Goal: Task Accomplishment & Management: Use online tool/utility

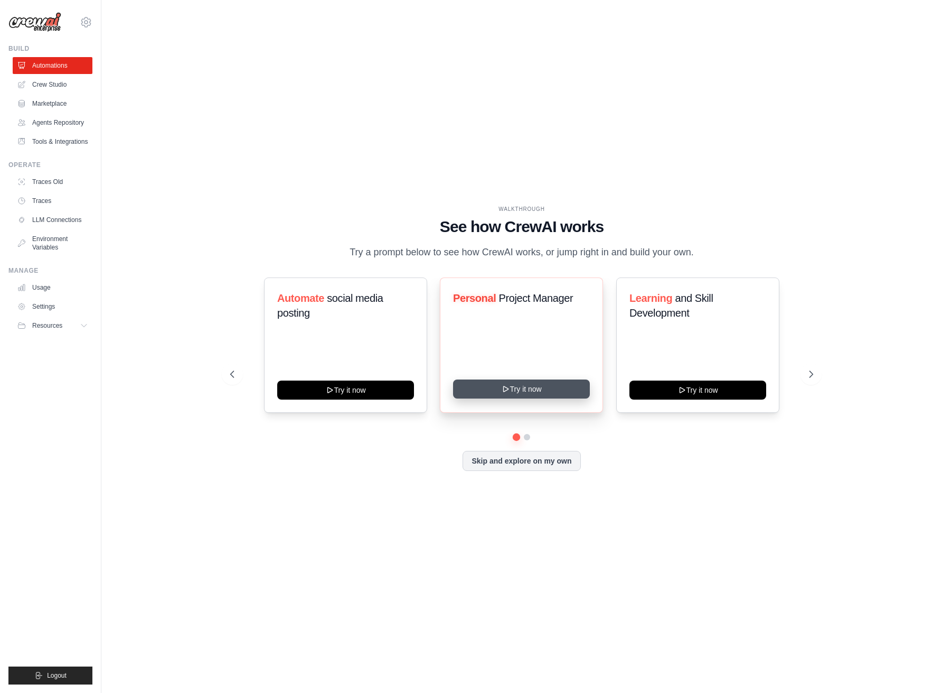
click at [555, 390] on button "Try it now" at bounding box center [521, 388] width 137 height 19
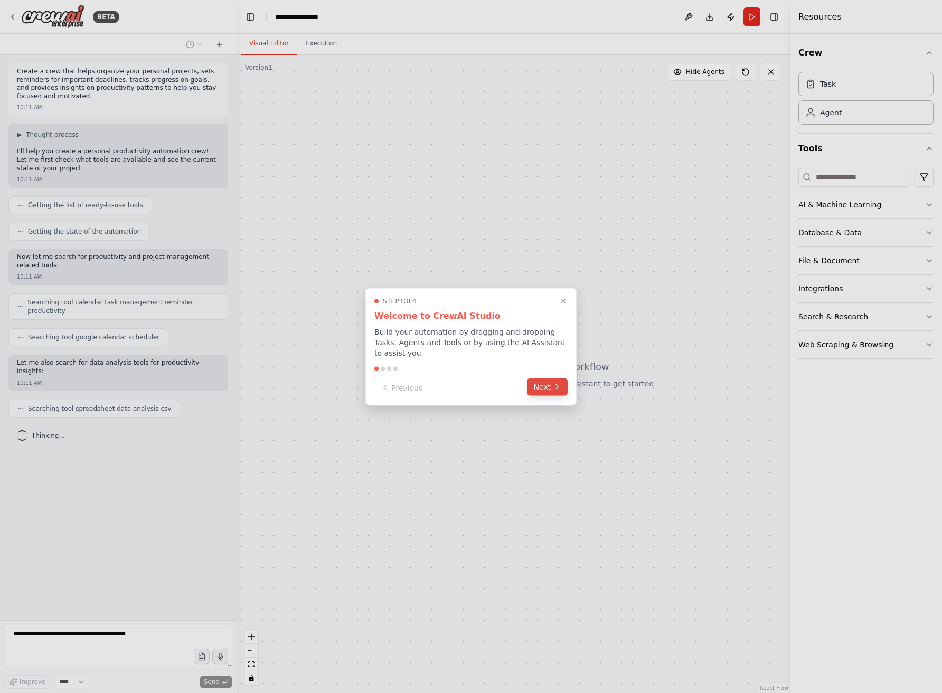
click at [549, 386] on button "Next" at bounding box center [547, 386] width 41 height 17
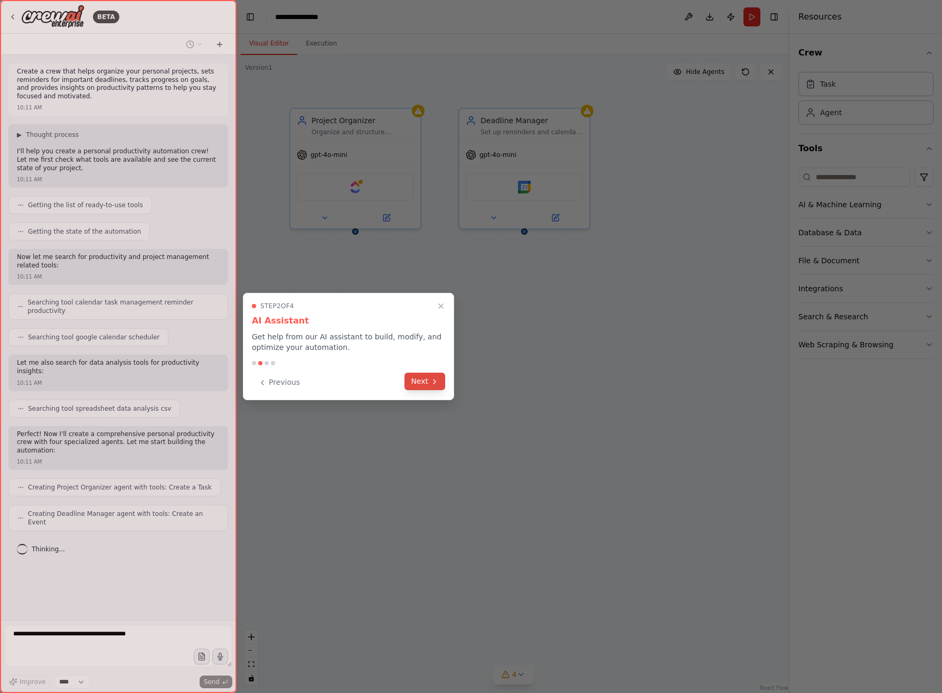
click at [427, 381] on button "Next" at bounding box center [425, 380] width 41 height 17
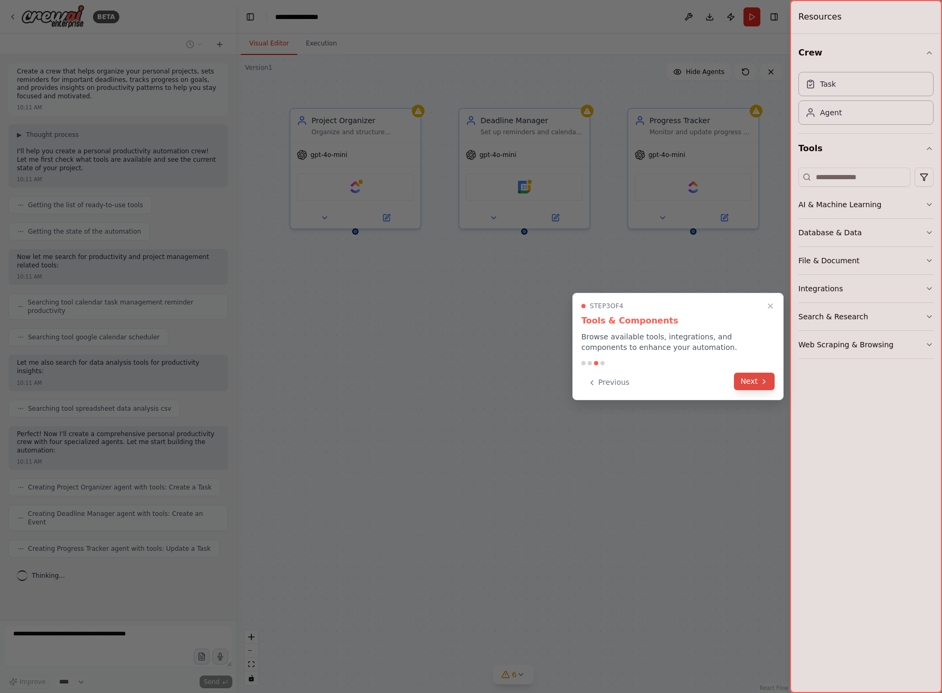
click at [757, 381] on button "Next" at bounding box center [754, 380] width 41 height 17
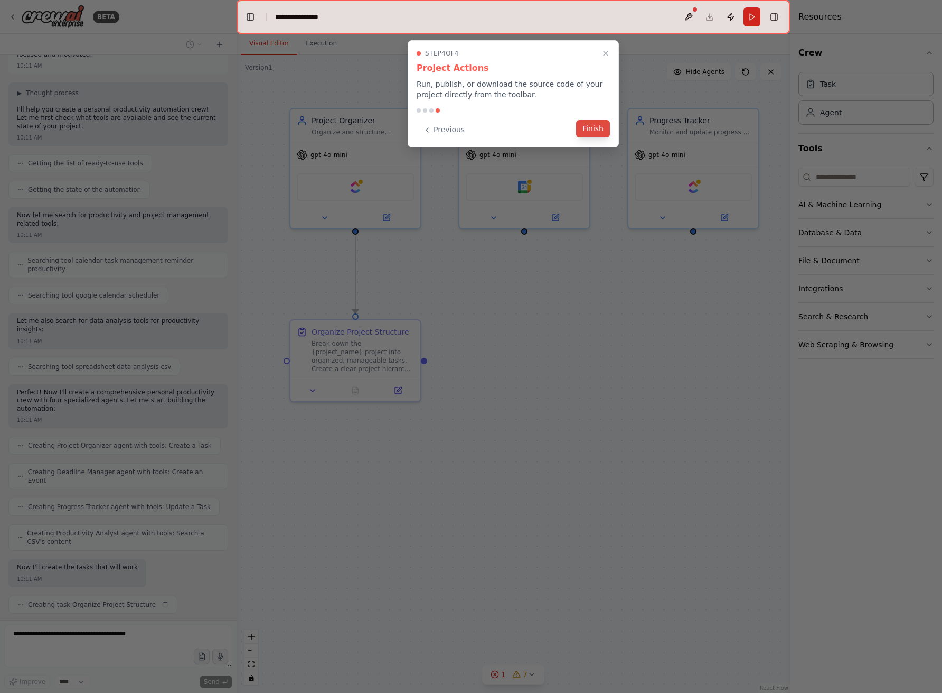
click at [595, 131] on button "Finish" at bounding box center [593, 128] width 34 height 17
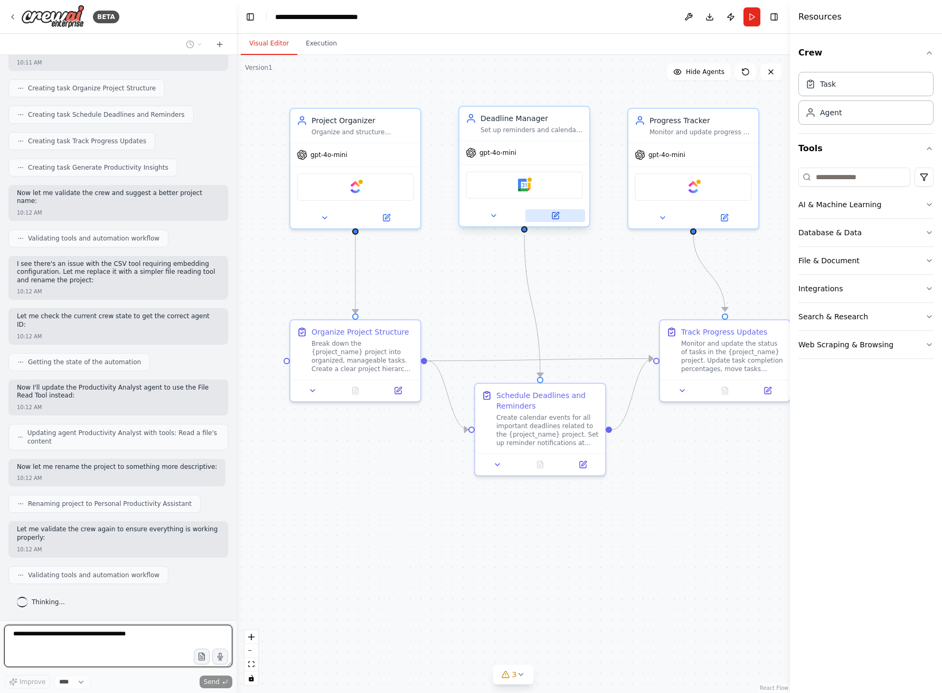
scroll to position [576, 0]
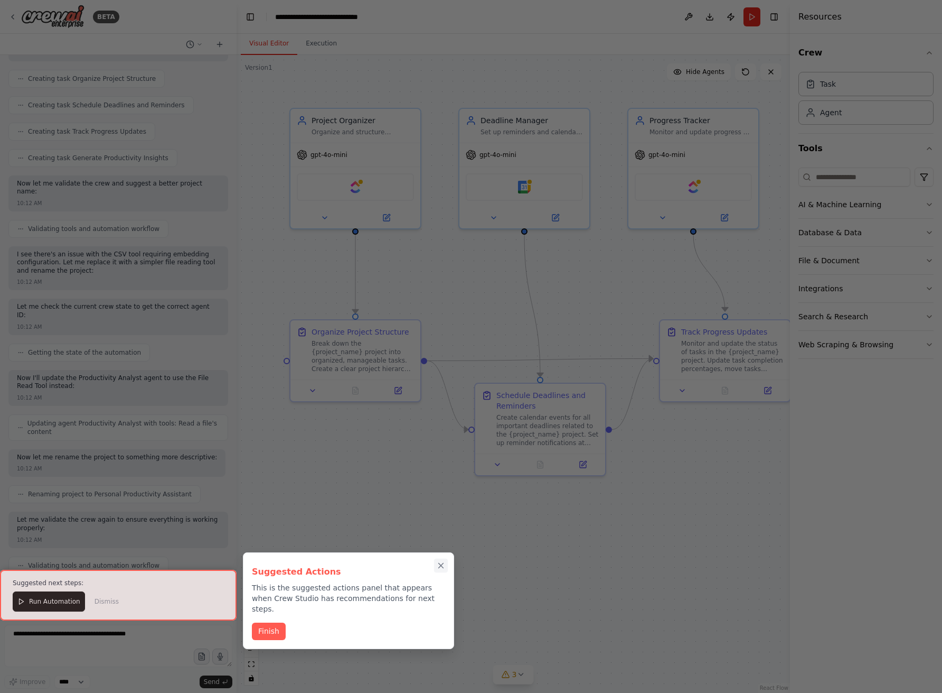
click at [441, 566] on icon "Close walkthrough" at bounding box center [441, 565] width 5 height 5
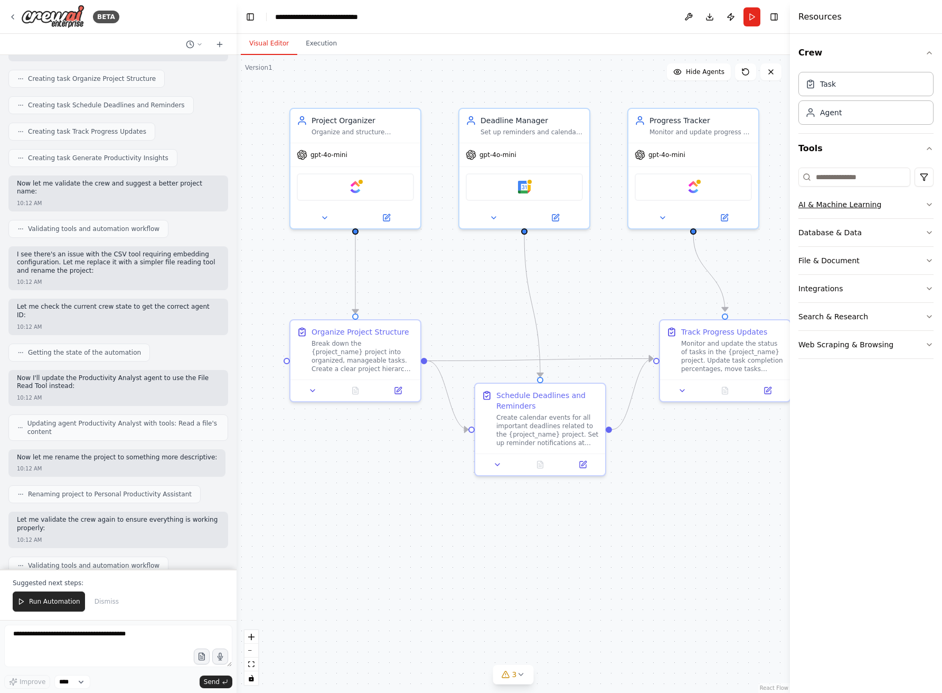
click at [928, 203] on icon "button" at bounding box center [930, 204] width 8 height 8
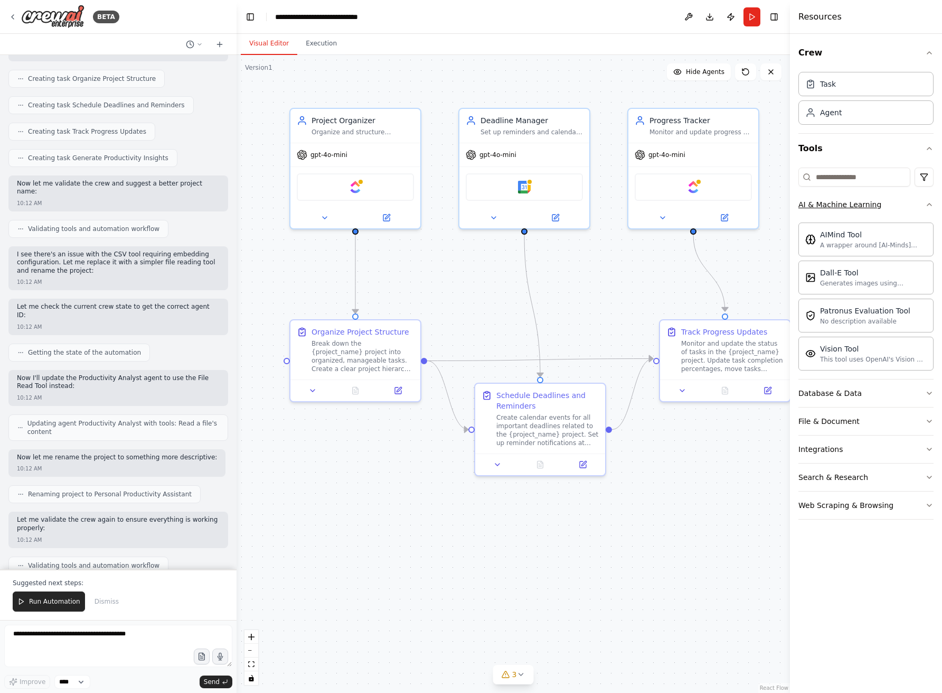
click at [928, 203] on icon "button" at bounding box center [930, 204] width 8 height 8
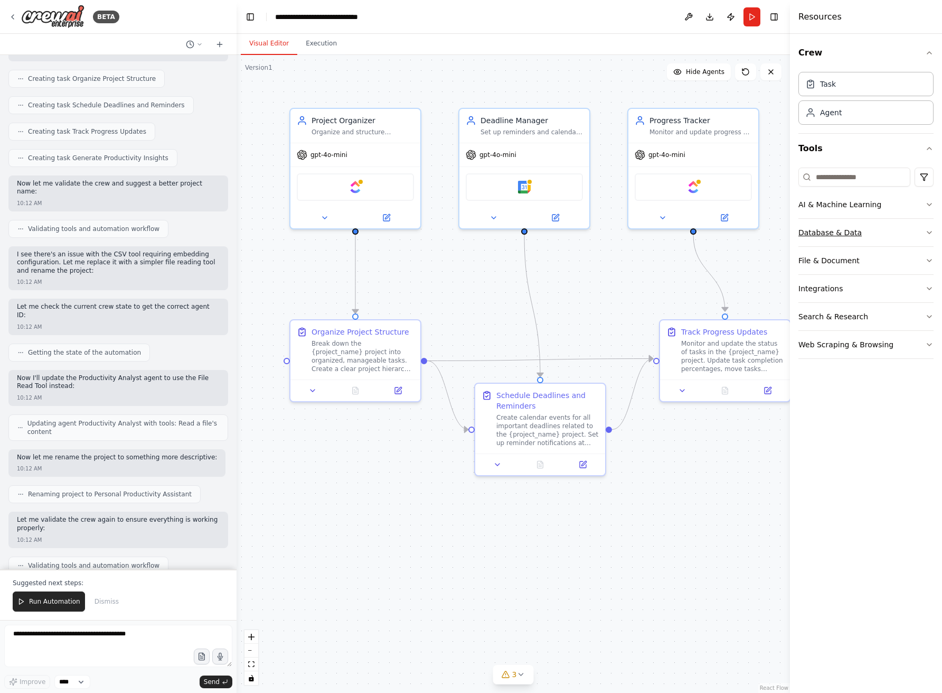
click at [929, 232] on icon "button" at bounding box center [930, 232] width 8 height 8
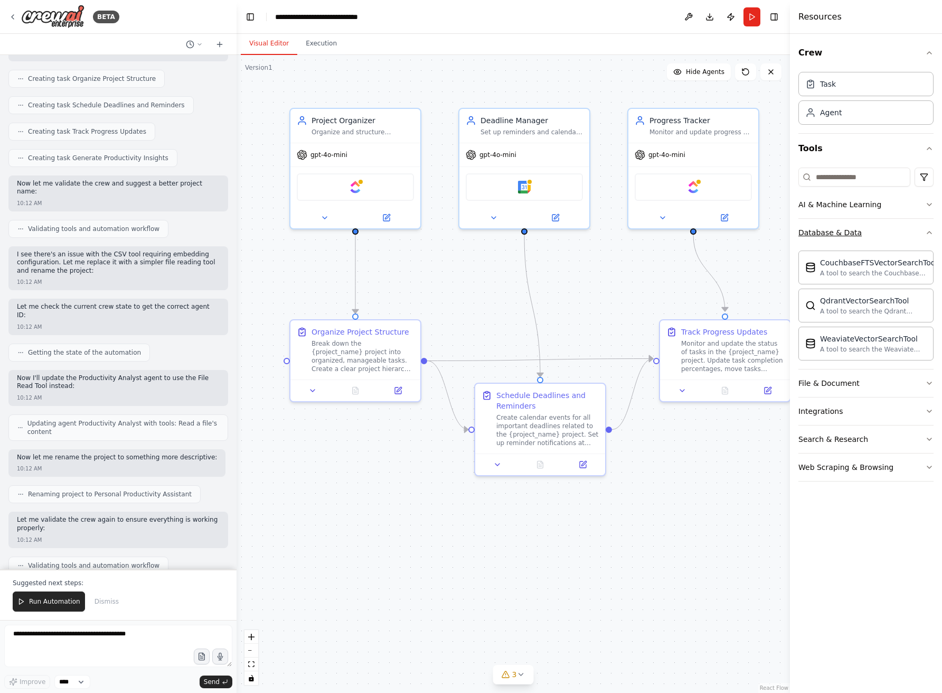
click at [929, 232] on icon "button" at bounding box center [930, 232] width 4 height 2
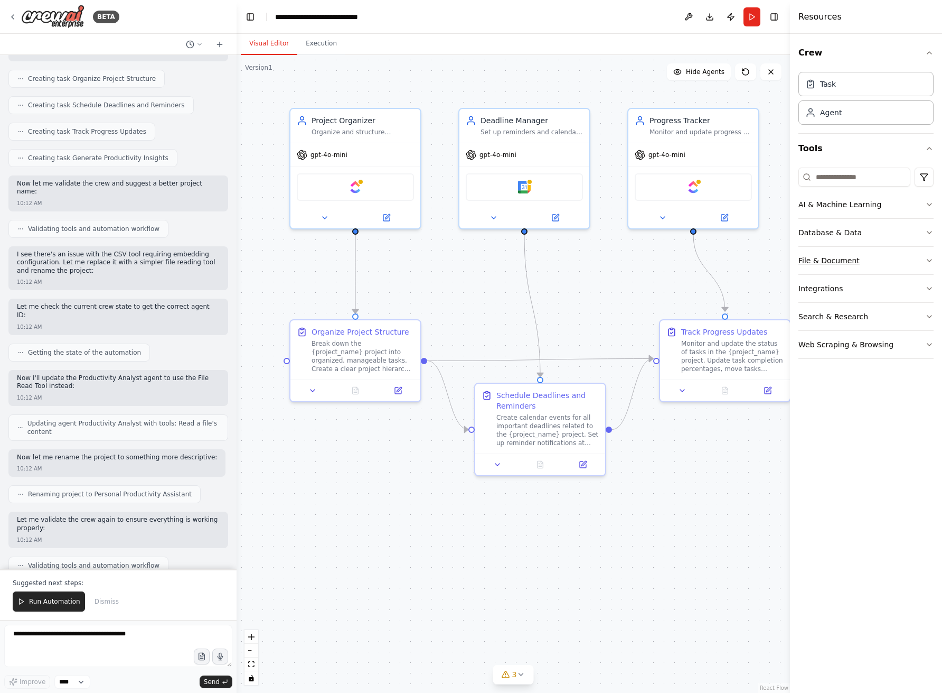
click at [928, 261] on icon "button" at bounding box center [930, 260] width 8 height 8
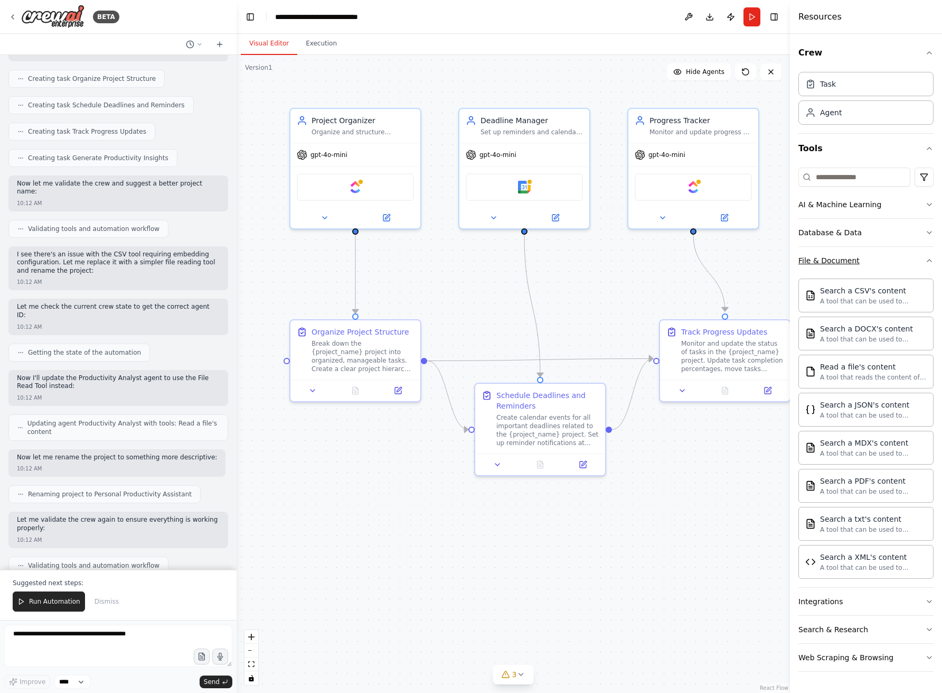
click at [928, 261] on icon "button" at bounding box center [930, 260] width 4 height 2
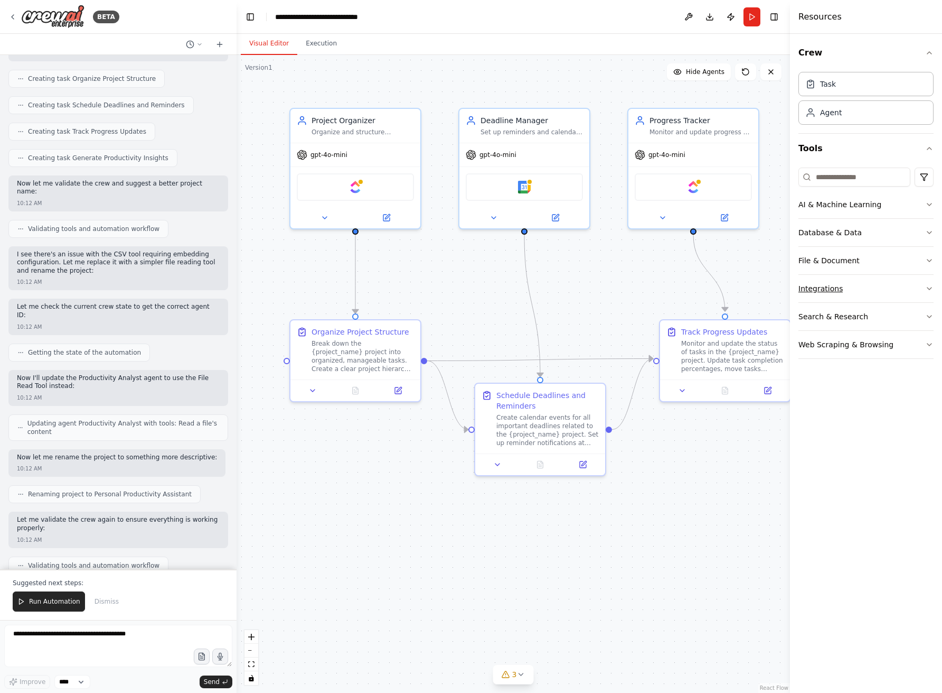
click at [926, 287] on icon "button" at bounding box center [930, 288] width 8 height 8
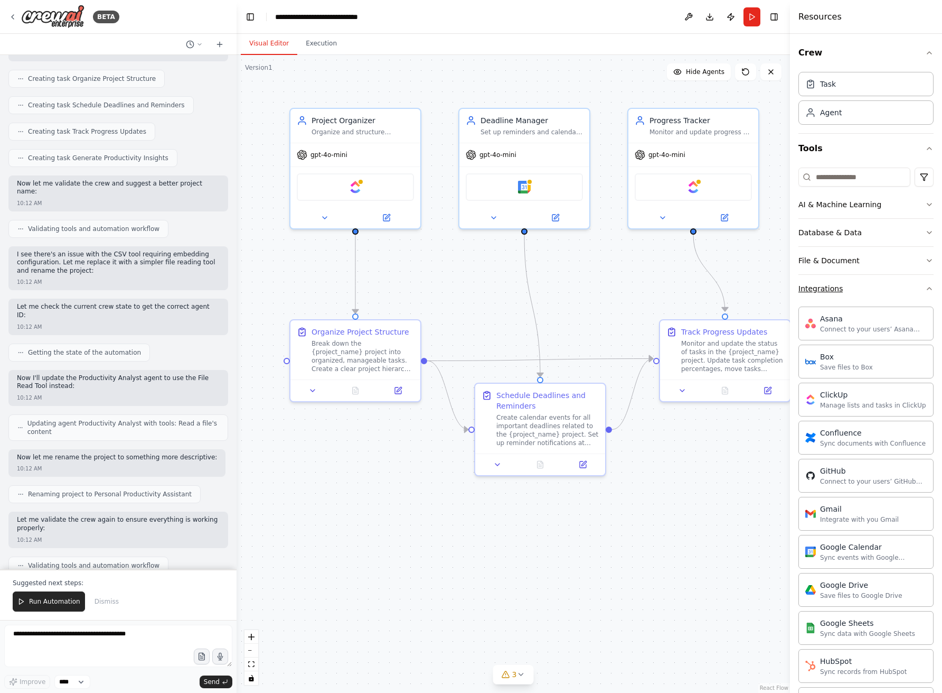
scroll to position [0, 0]
click at [927, 289] on icon "button" at bounding box center [930, 288] width 8 height 8
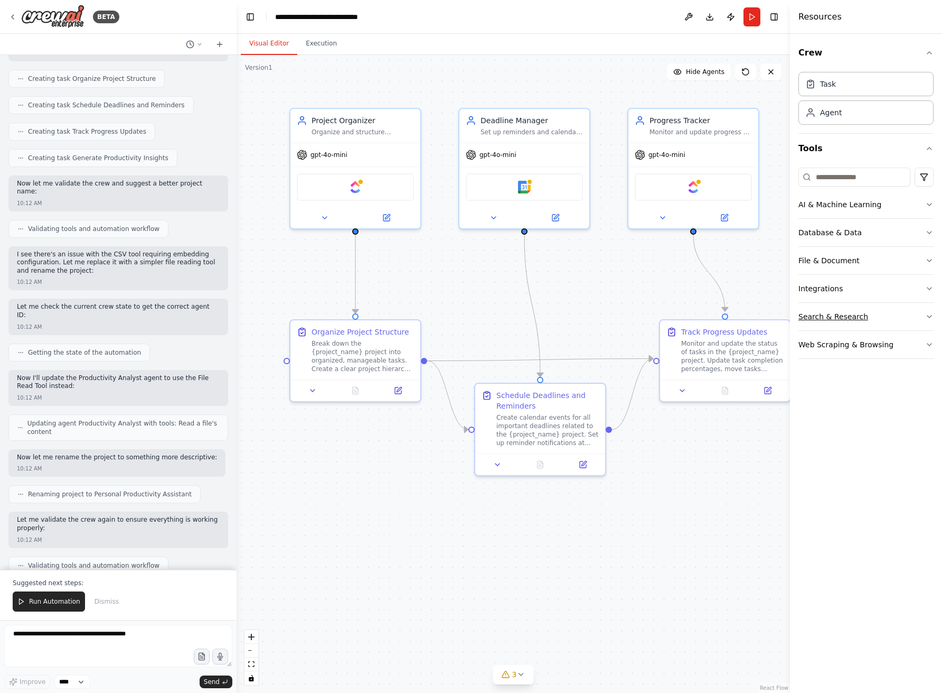
click at [928, 316] on icon "button" at bounding box center [930, 316] width 8 height 8
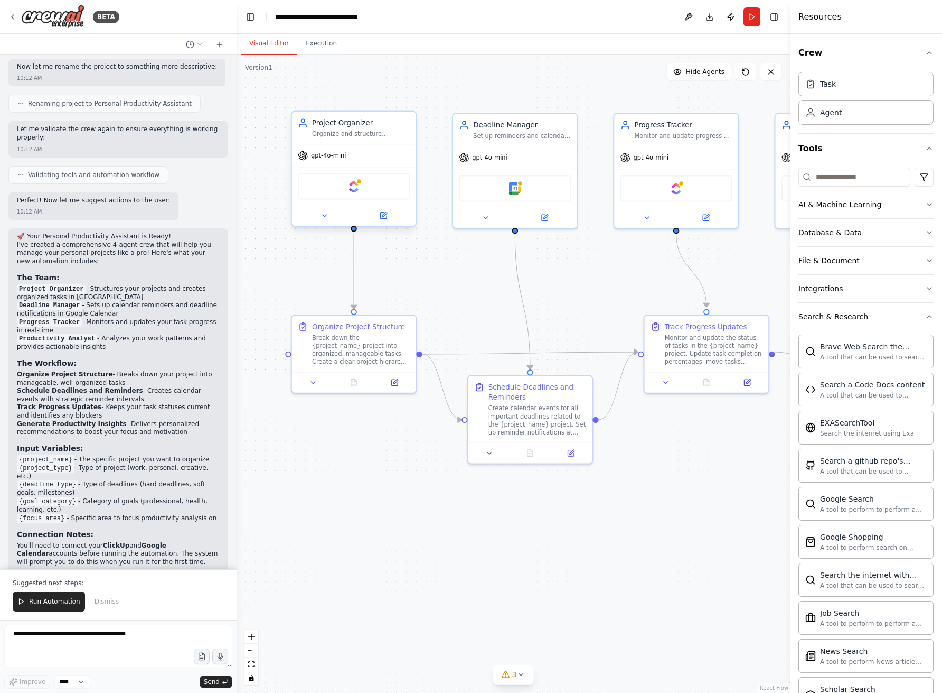
click at [356, 123] on div "Project Organizer" at bounding box center [361, 123] width 98 height 10
click at [354, 188] on img at bounding box center [354, 186] width 12 height 12
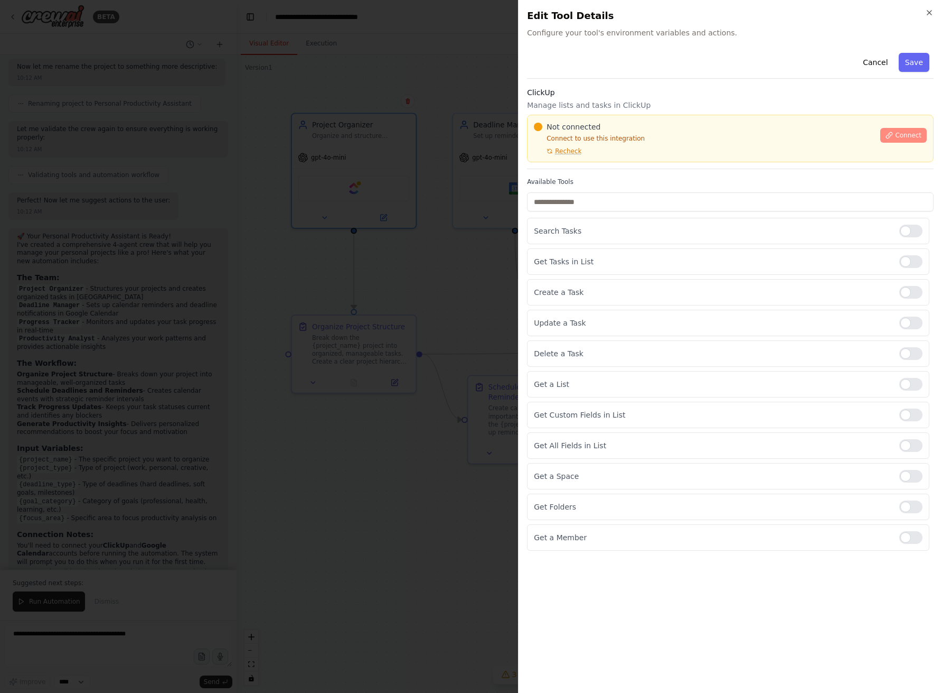
click at [904, 133] on span "Connect" at bounding box center [908, 135] width 26 height 8
click at [929, 12] on icon "button" at bounding box center [930, 12] width 8 height 8
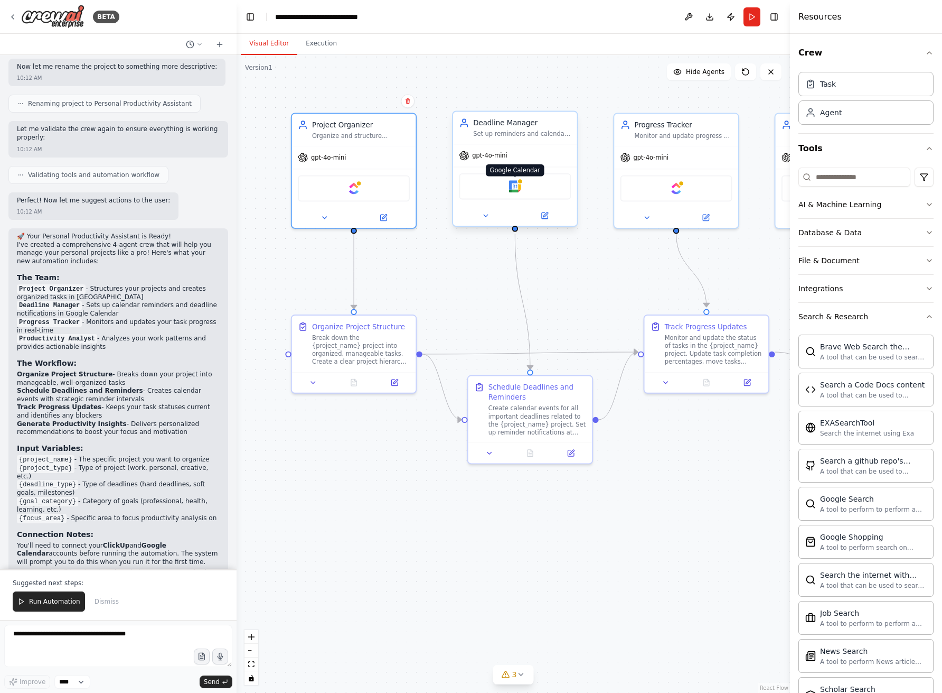
click at [518, 188] on img at bounding box center [515, 186] width 12 height 12
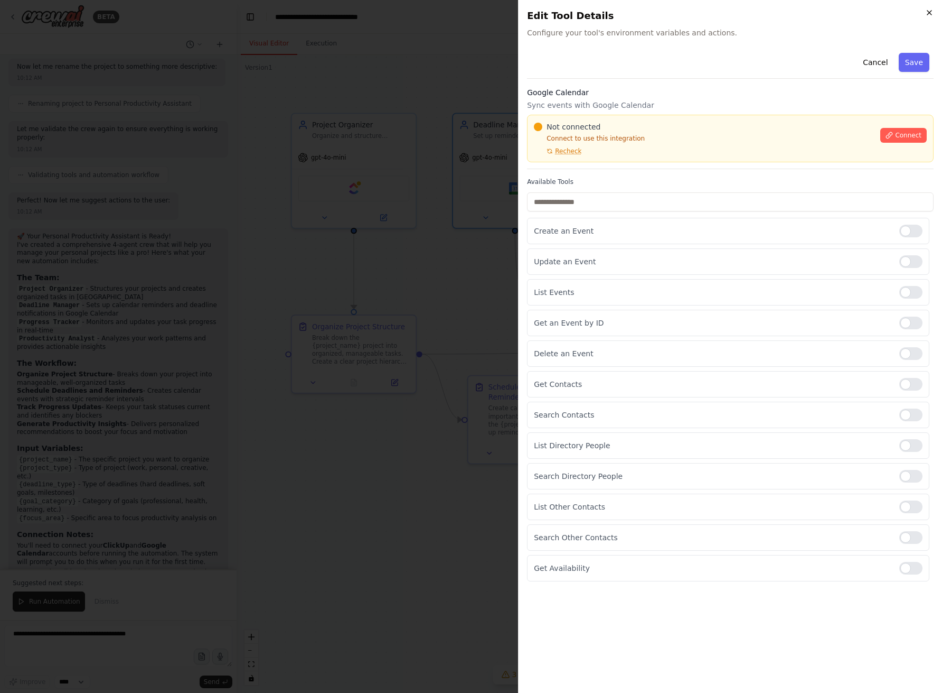
click at [928, 12] on icon "button" at bounding box center [930, 12] width 8 height 8
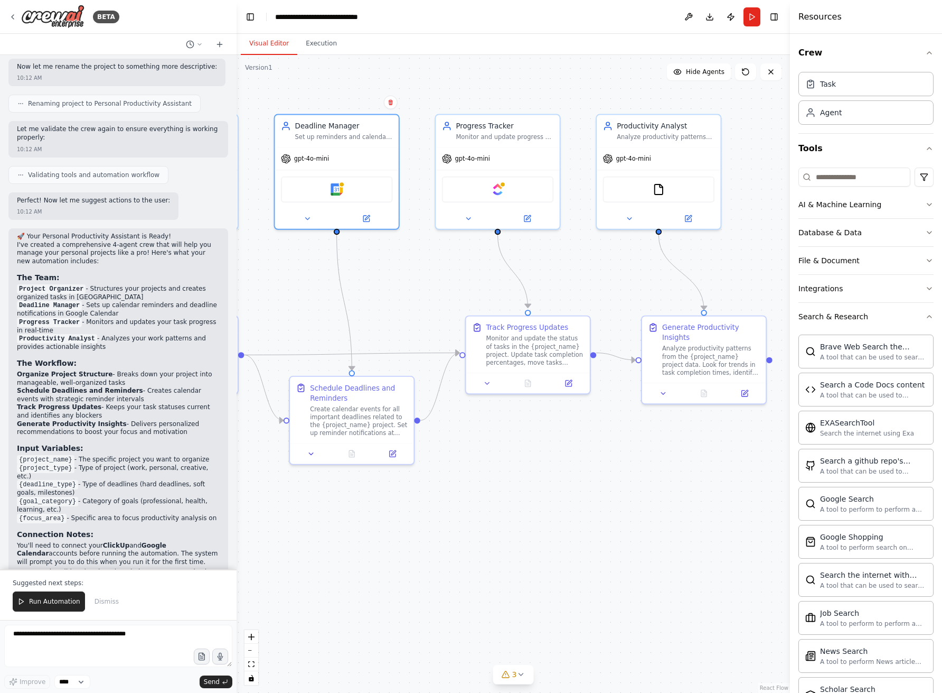
drag, startPoint x: 692, startPoint y: 262, endPoint x: 512, endPoint y: 264, distance: 179.6
click at [512, 264] on div ".deletable-edge-delete-btn { width: 20px; height: 20px; border: 0px solid #ffff…" at bounding box center [514, 374] width 554 height 638
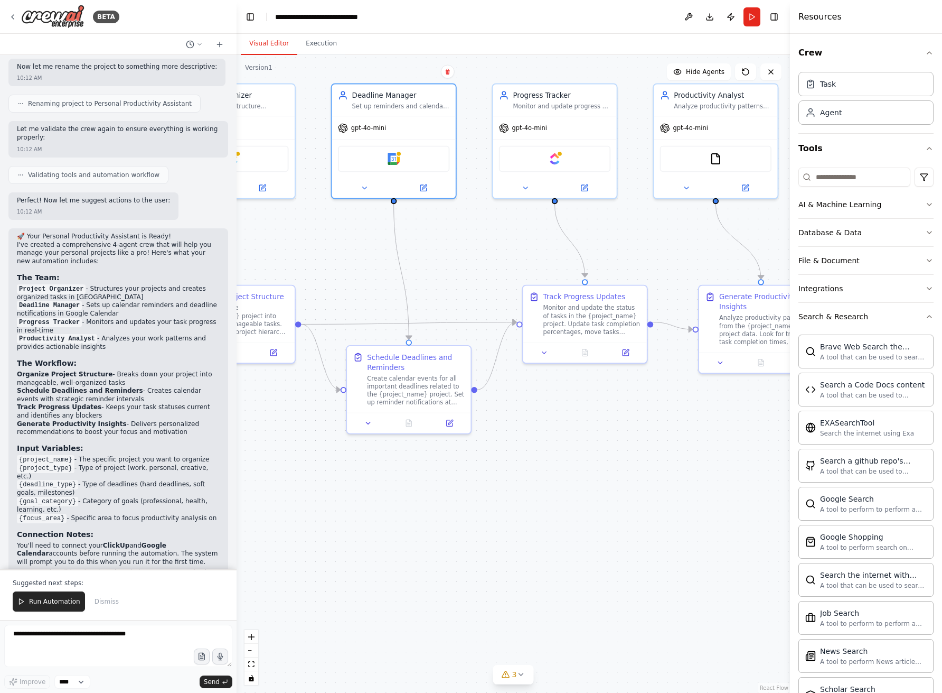
drag, startPoint x: 574, startPoint y: 263, endPoint x: 758, endPoint y: 249, distance: 184.4
click at [758, 249] on div ".deletable-edge-delete-btn { width: 20px; height: 20px; border: 0px solid #ffff…" at bounding box center [514, 374] width 554 height 638
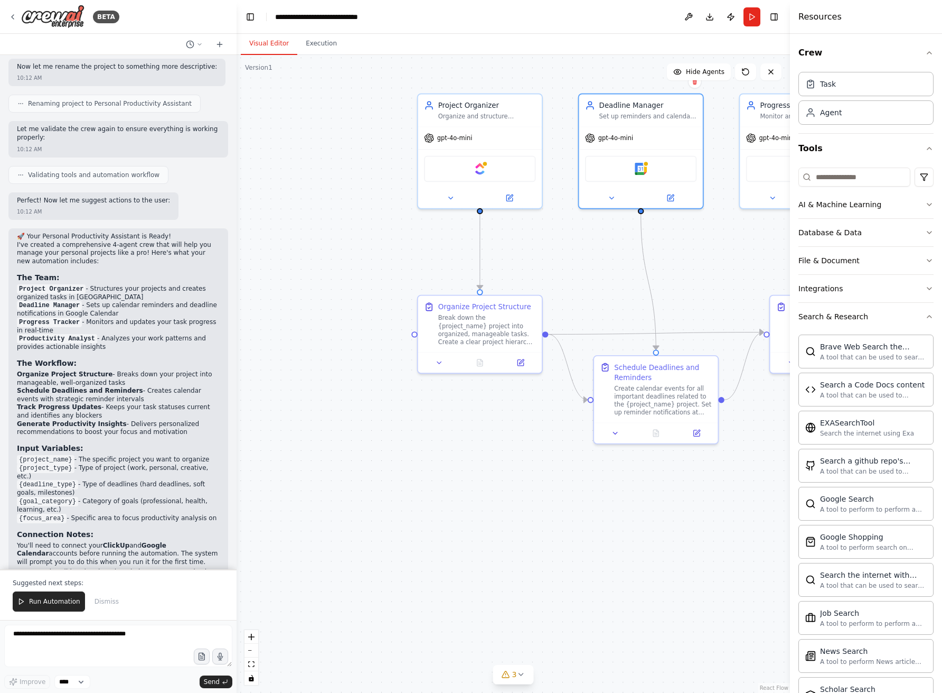
drag, startPoint x: 615, startPoint y: 281, endPoint x: 737, endPoint y: 273, distance: 122.3
click at [737, 273] on div ".deletable-edge-delete-btn { width: 20px; height: 20px; border: 0px solid #ffff…" at bounding box center [514, 374] width 554 height 638
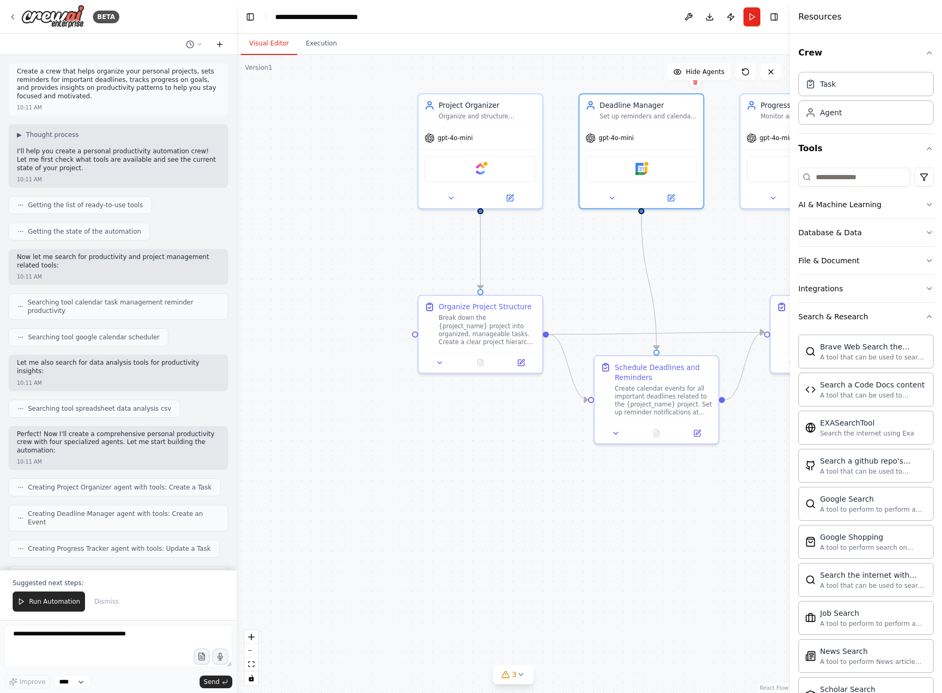
click at [221, 45] on icon at bounding box center [220, 44] width 8 height 8
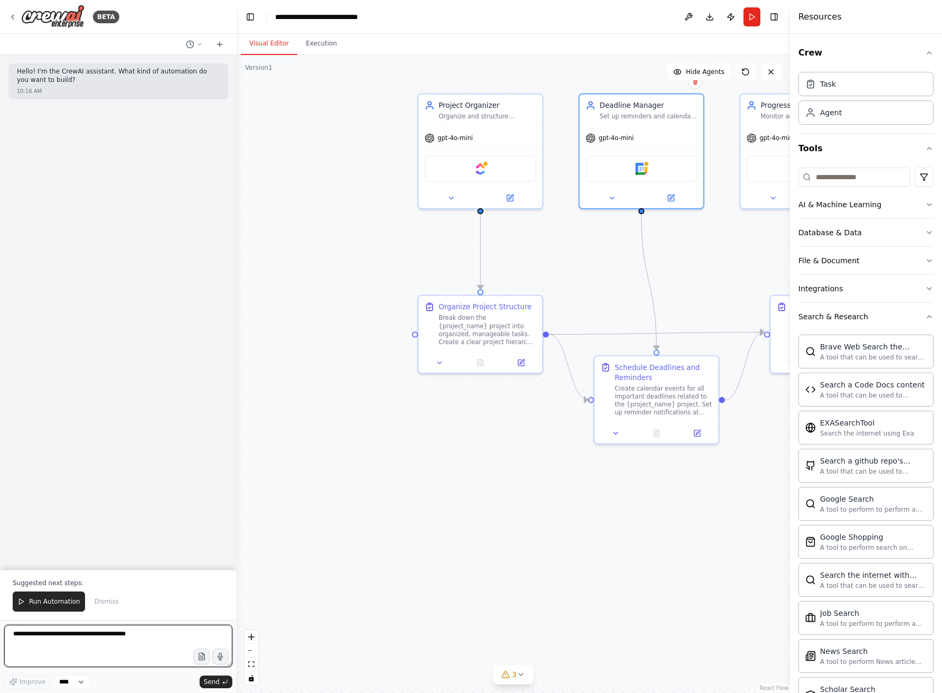
click at [90, 640] on textarea at bounding box center [118, 645] width 228 height 42
type textarea "**********"
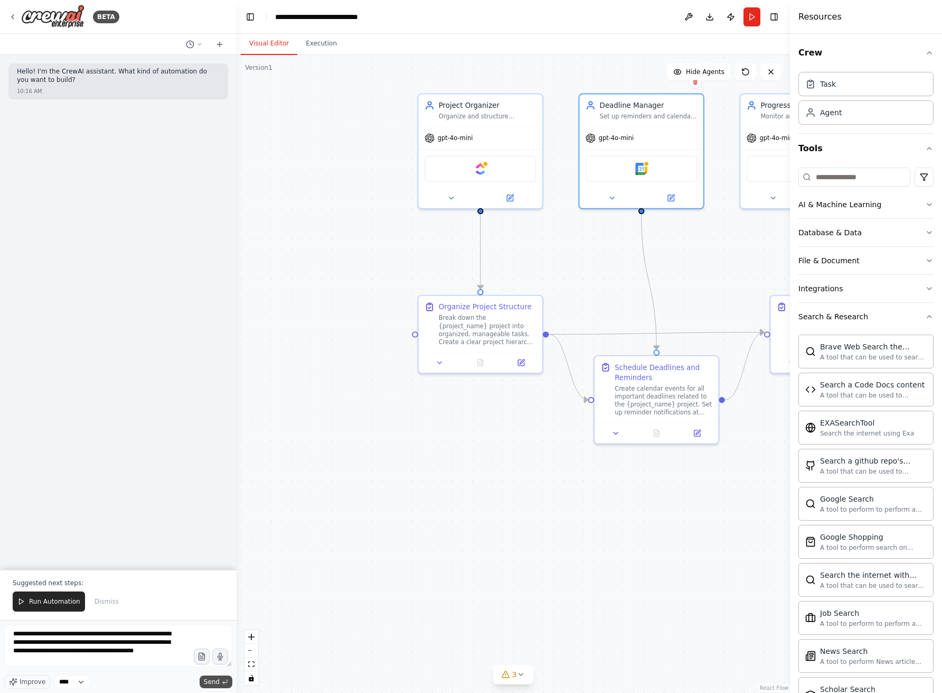
click at [212, 681] on span "Send" at bounding box center [212, 681] width 16 height 8
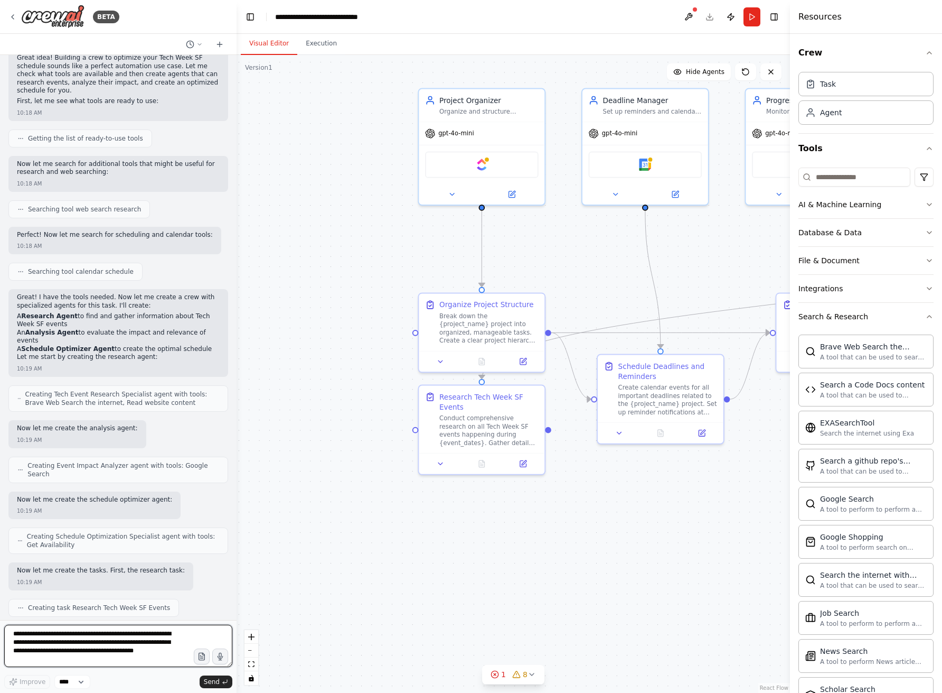
scroll to position [192, 0]
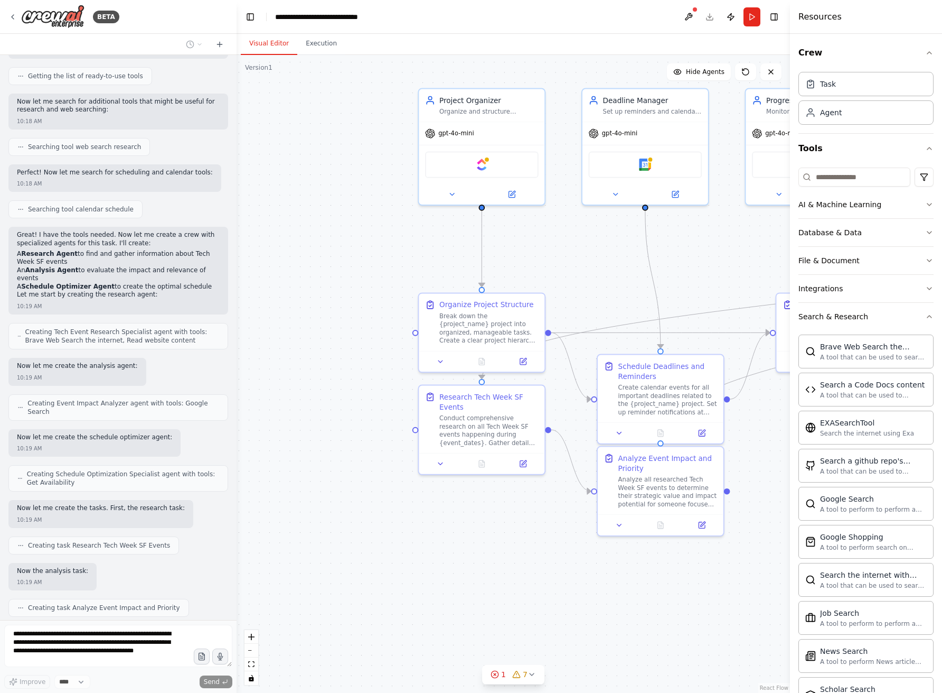
click at [515, 381] on div ".deletable-edge-delete-btn { width: 20px; height: 20px; border: 0px solid #ffff…" at bounding box center [514, 374] width 554 height 638
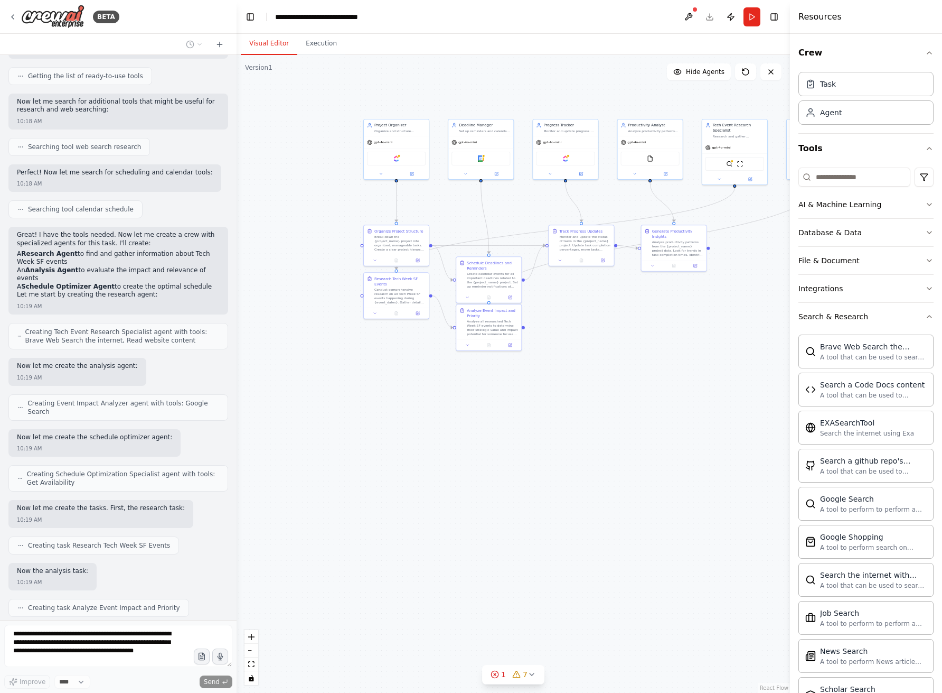
drag, startPoint x: 628, startPoint y: 331, endPoint x: 548, endPoint y: 220, distance: 136.3
click at [548, 220] on div ".deletable-edge-delete-btn { width: 20px; height: 20px; border: 0px solid #ffff…" at bounding box center [514, 374] width 554 height 638
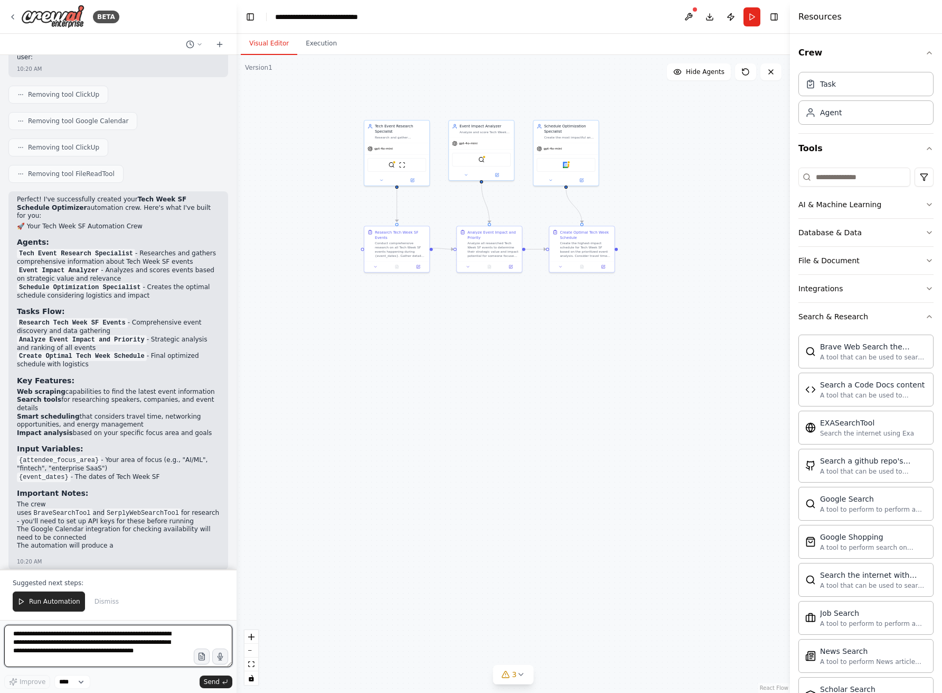
scroll to position [1439, 0]
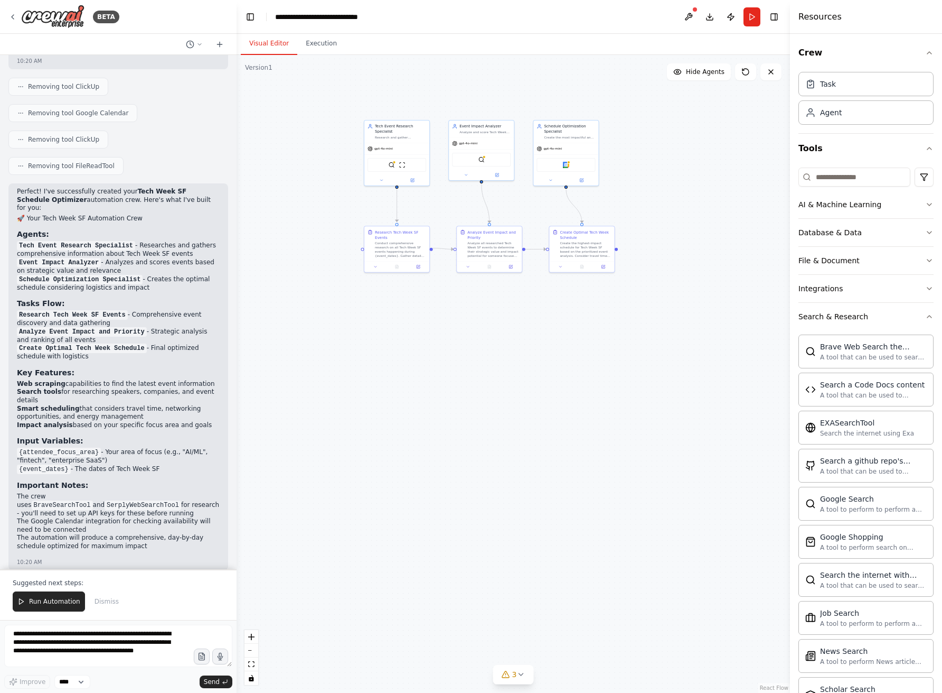
click at [698, 173] on div ".deletable-edge-delete-btn { width: 20px; height: 20px; border: 0px solid #ffff…" at bounding box center [514, 374] width 554 height 638
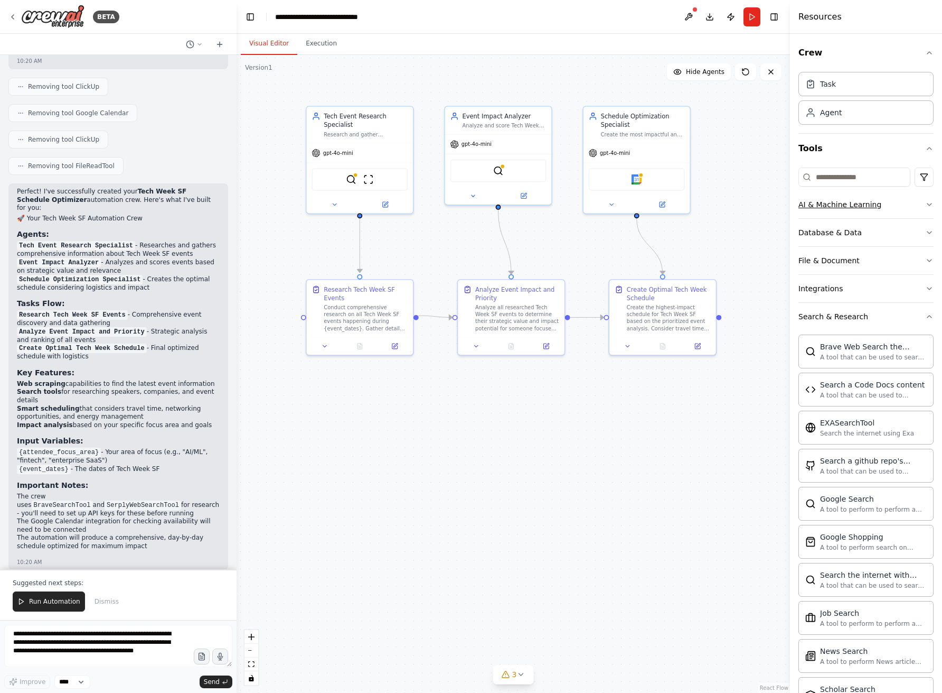
drag, startPoint x: 617, startPoint y: 184, endPoint x: 807, endPoint y: 199, distance: 190.8
click at [807, 199] on div "BETA Hello! I'm the CrewAI assistant. What kind of automation do you want to bu…" at bounding box center [471, 346] width 942 height 693
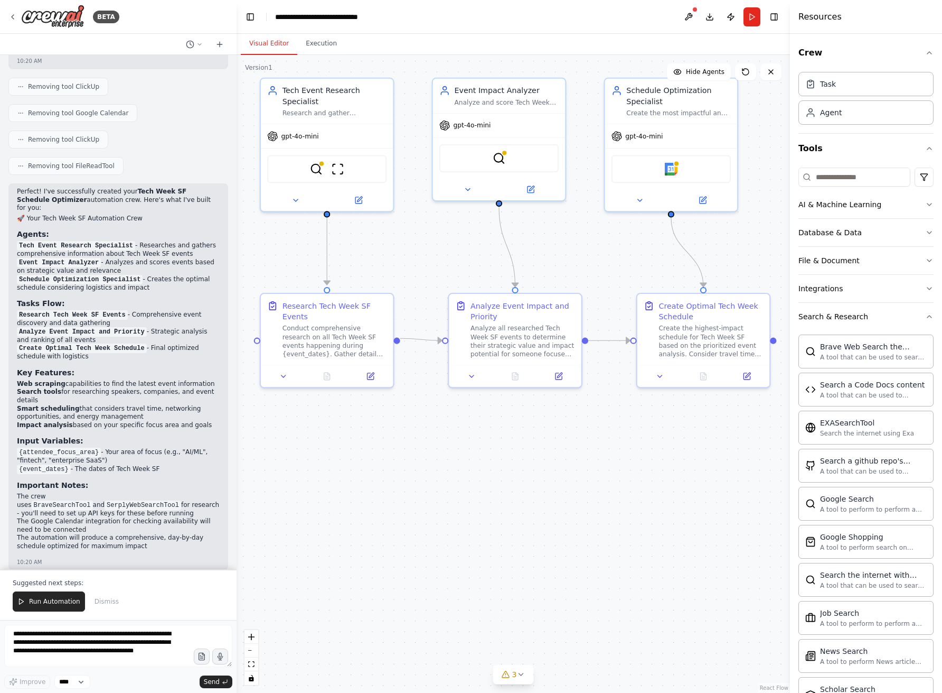
drag, startPoint x: 730, startPoint y: 200, endPoint x: 787, endPoint y: 194, distance: 57.4
click at [787, 194] on div "BETA Hello! I'm the CrewAI assistant. What kind of automation do you want to bu…" at bounding box center [471, 346] width 942 height 693
drag, startPoint x: 787, startPoint y: 194, endPoint x: 793, endPoint y: 226, distance: 32.3
click at [794, 227] on div "Resources Crew Task Agent Tools AI & Machine Learning Database & Data File & Do…" at bounding box center [866, 346] width 152 height 693
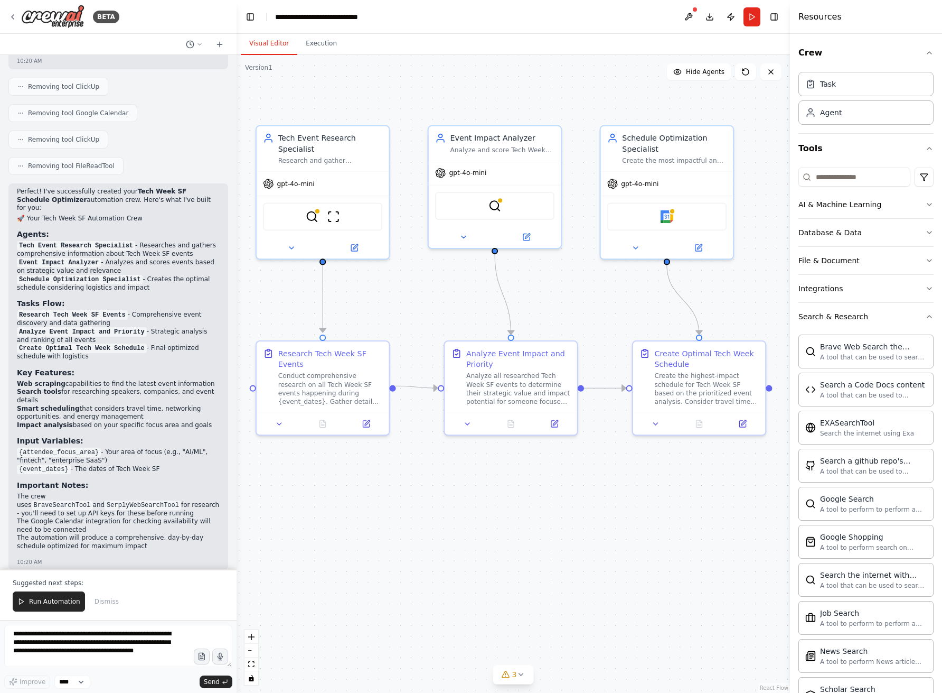
drag, startPoint x: 762, startPoint y: 195, endPoint x: 758, endPoint y: 243, distance: 48.2
click at [758, 243] on div ".deletable-edge-delete-btn { width: 20px; height: 20px; border: 0px solid #ffff…" at bounding box center [514, 374] width 554 height 638
click at [655, 474] on div ".deletable-edge-delete-btn { width: 20px; height: 20px; border: 0px solid #ffff…" at bounding box center [514, 374] width 554 height 638
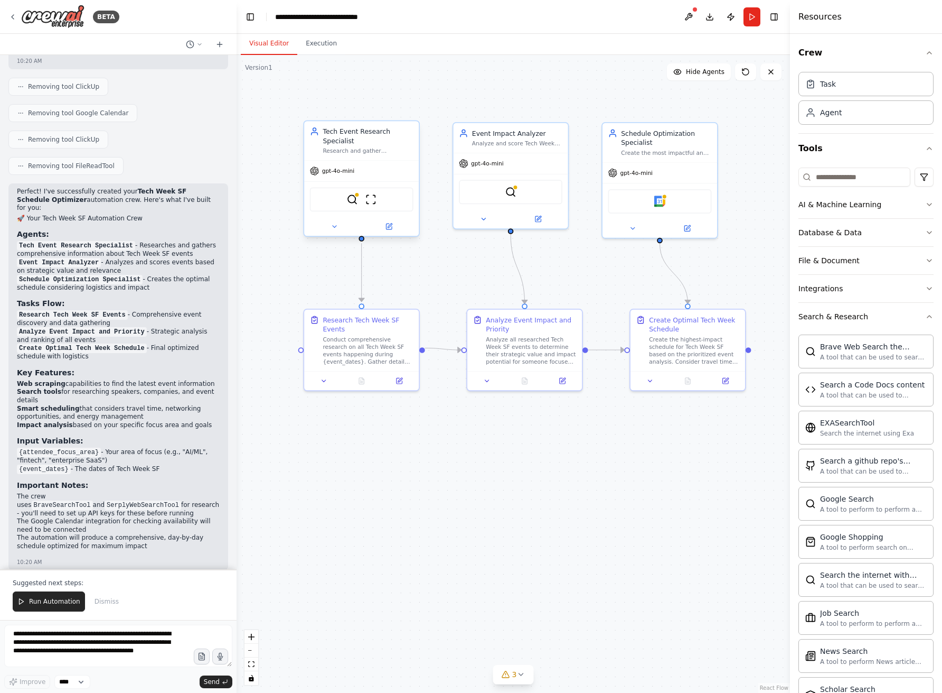
click at [360, 139] on div "Tech Event Research Specialist" at bounding box center [368, 136] width 90 height 18
click at [353, 349] on div "Conduct comprehensive research on all Tech Week SF events happening during {eve…" at bounding box center [368, 349] width 90 height 30
click at [547, 338] on div "Analyze all researched Tech Week SF events to determine their strategic value a…" at bounding box center [531, 349] width 90 height 30
click at [687, 340] on div "Create the highest-impact schedule for Tech Week SF based on the prioritized ev…" at bounding box center [694, 349] width 90 height 30
click at [493, 193] on div "SerplyWebSearchTool" at bounding box center [511, 190] width 104 height 24
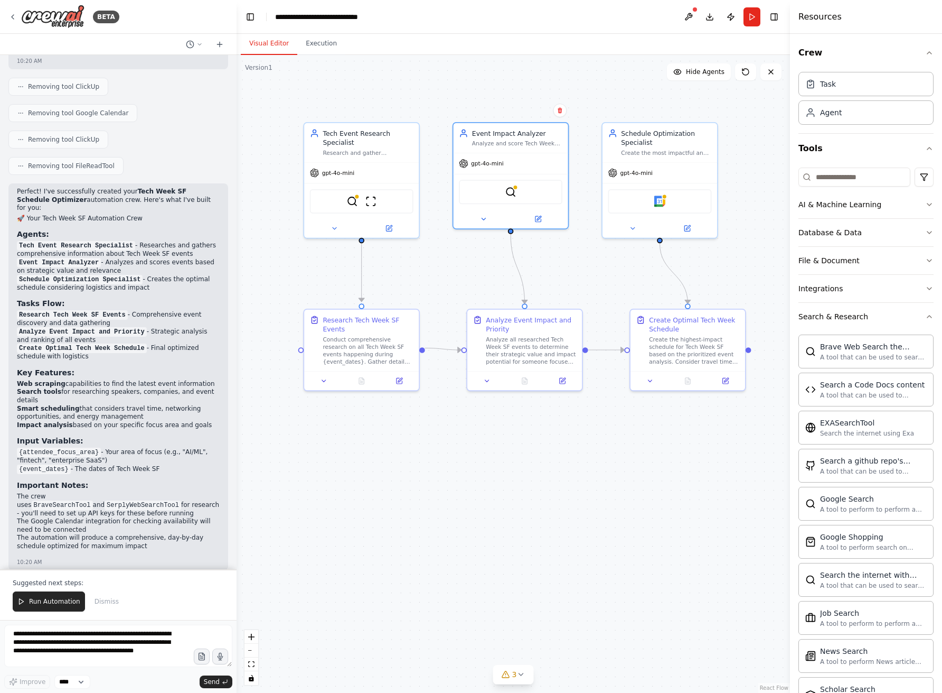
click at [489, 54] on div "Visual Editor Execution" at bounding box center [514, 44] width 554 height 21
click at [368, 208] on div "BraveSearchTool ScrapeWebsiteTool" at bounding box center [362, 199] width 104 height 24
click at [394, 76] on div ".deletable-edge-delete-btn { width: 20px; height: 20px; border: 0px solid #ffff…" at bounding box center [514, 374] width 554 height 638
click at [340, 346] on div "Conduct comprehensive research on all Tech Week SF events happening during {eve…" at bounding box center [368, 349] width 90 height 30
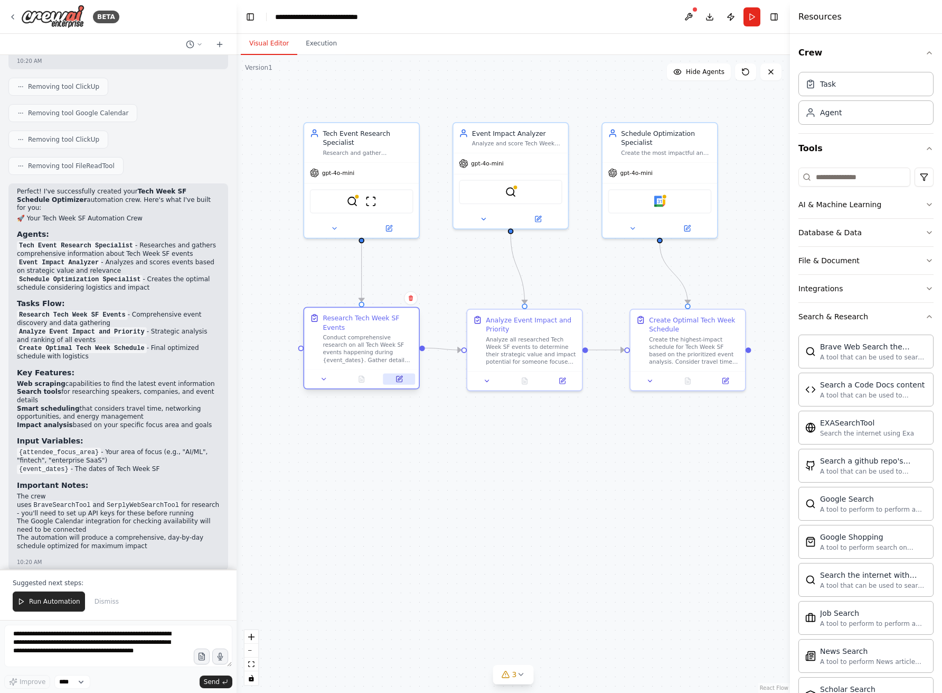
click at [400, 379] on icon at bounding box center [400, 378] width 4 height 4
click at [48, 644] on textarea "**********" at bounding box center [118, 645] width 228 height 42
type textarea "**********"
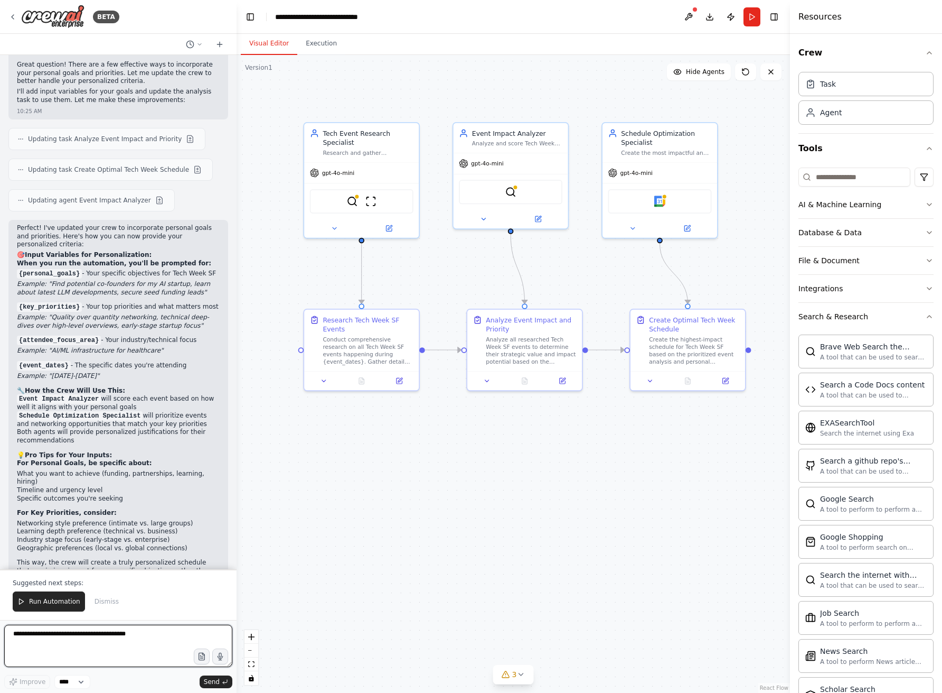
scroll to position [2093, 0]
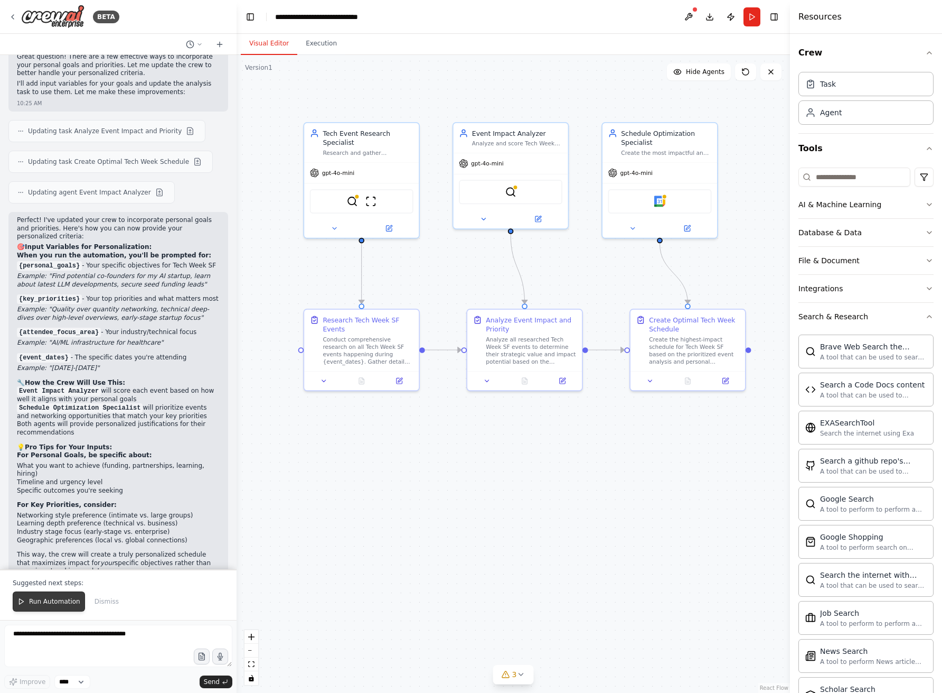
click at [48, 605] on span "Run Automation" at bounding box center [54, 601] width 51 height 8
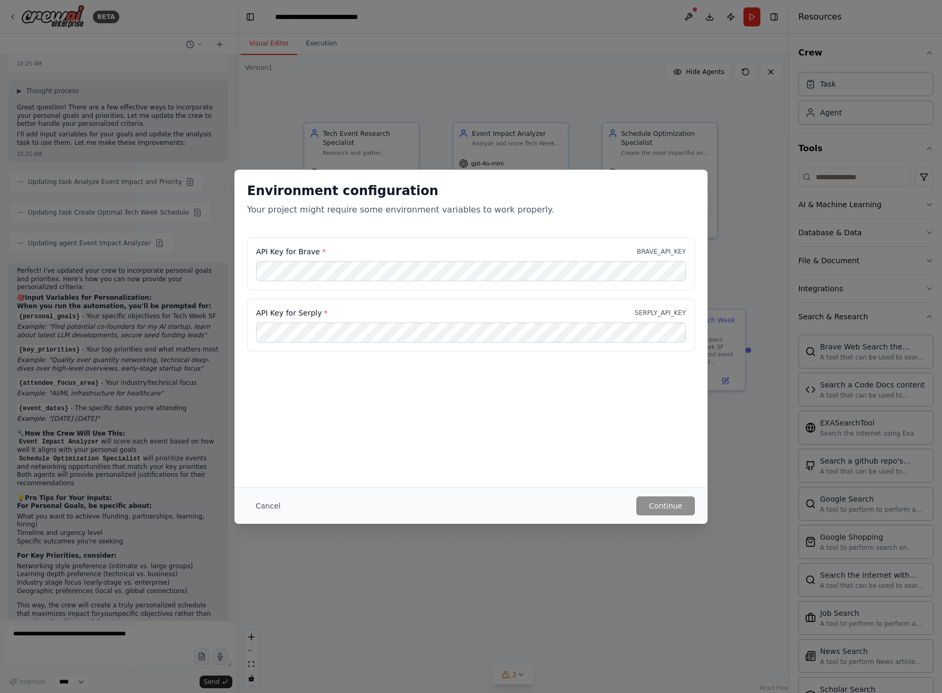
click at [562, 200] on div "Environment configuration Your project might require some environment variables…" at bounding box center [471, 199] width 448 height 34
click at [428, 432] on div "Environment configuration Your project might require some environment variables…" at bounding box center [471, 329] width 473 height 318
click at [470, 402] on div "Environment configuration Your project might require some environment variables…" at bounding box center [471, 329] width 473 height 318
click at [678, 506] on button "Continue" at bounding box center [666, 505] width 59 height 19
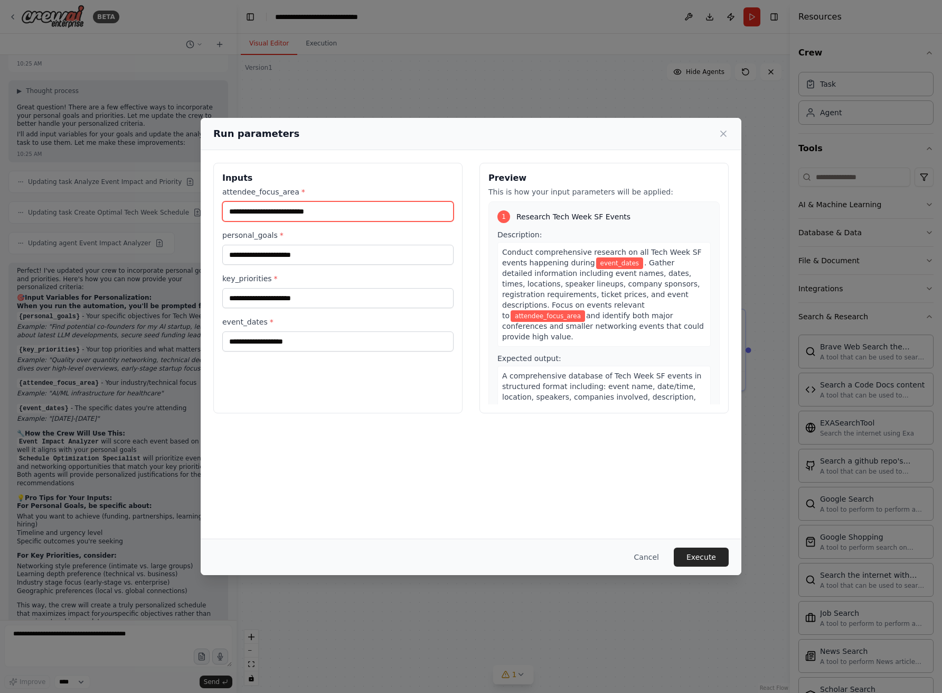
click at [386, 218] on input "attendee_focus_area *" at bounding box center [337, 211] width 231 height 20
click at [365, 212] on input "attendee_focus_area *" at bounding box center [337, 211] width 231 height 20
type input "*"
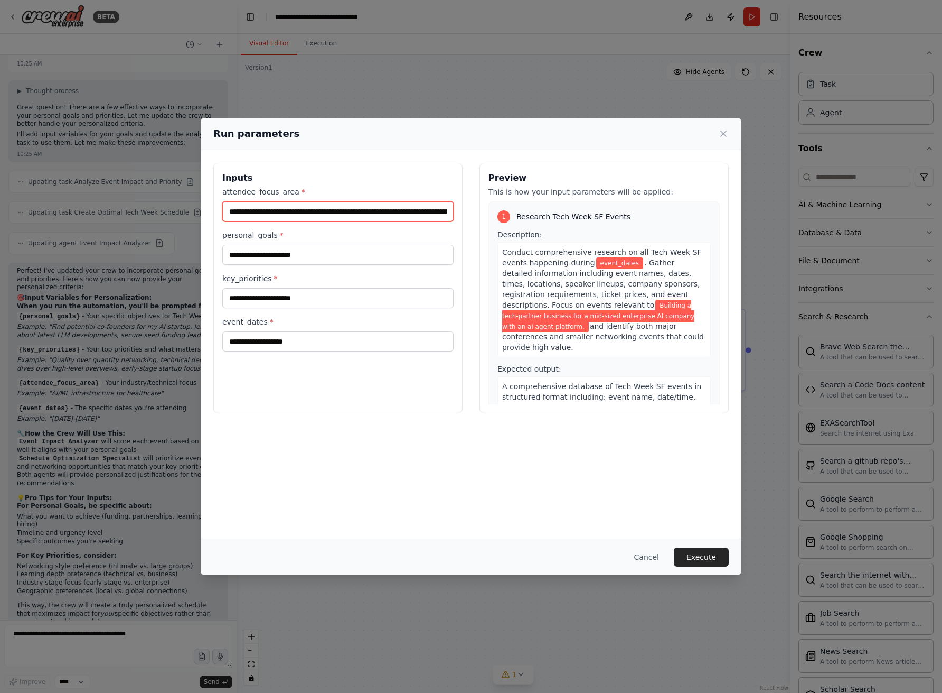
type input "**********"
click at [353, 259] on input "personal_goals *" at bounding box center [337, 255] width 231 height 20
click at [330, 305] on input "key_priorities *" at bounding box center [337, 298] width 231 height 20
click at [318, 254] on input "personal_goals *" at bounding box center [337, 255] width 231 height 20
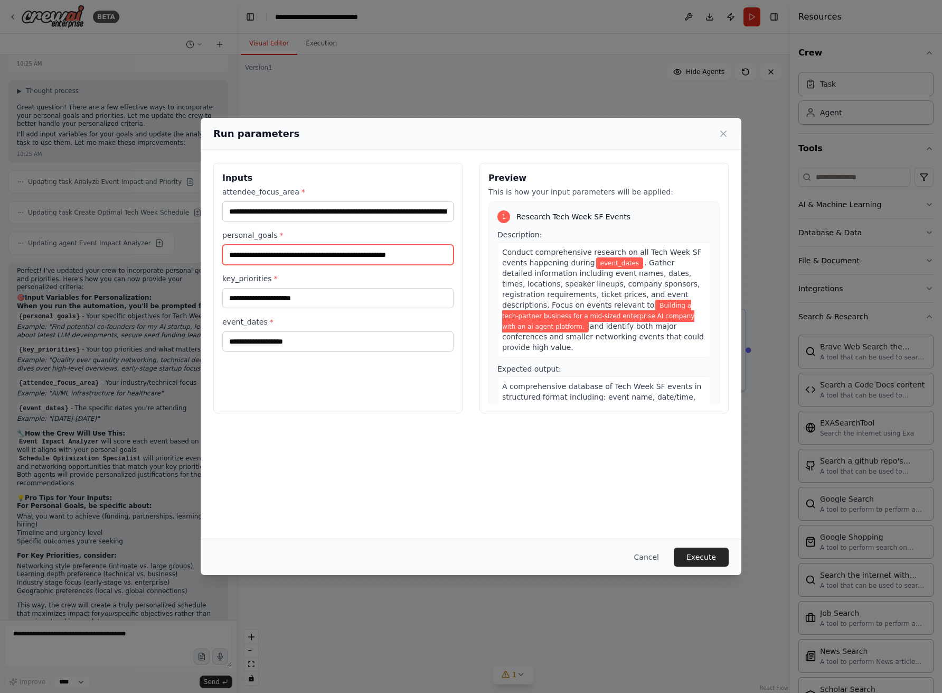
type input "**********"
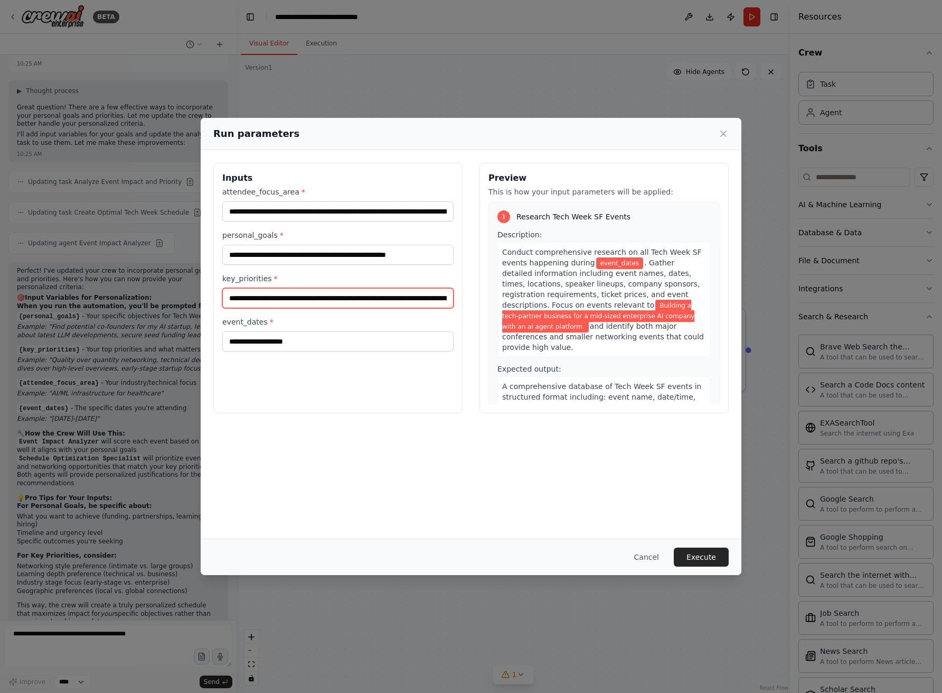
type input "**********"
click at [279, 344] on input "event_dates *" at bounding box center [337, 341] width 231 height 20
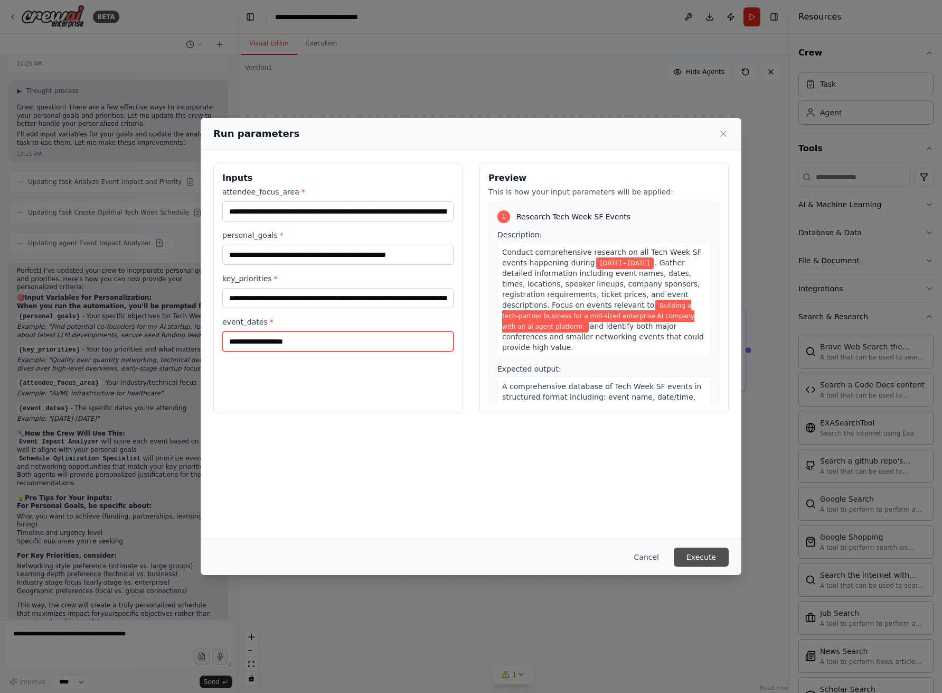
type input "**********"
click at [710, 553] on button "Execute" at bounding box center [701, 556] width 55 height 19
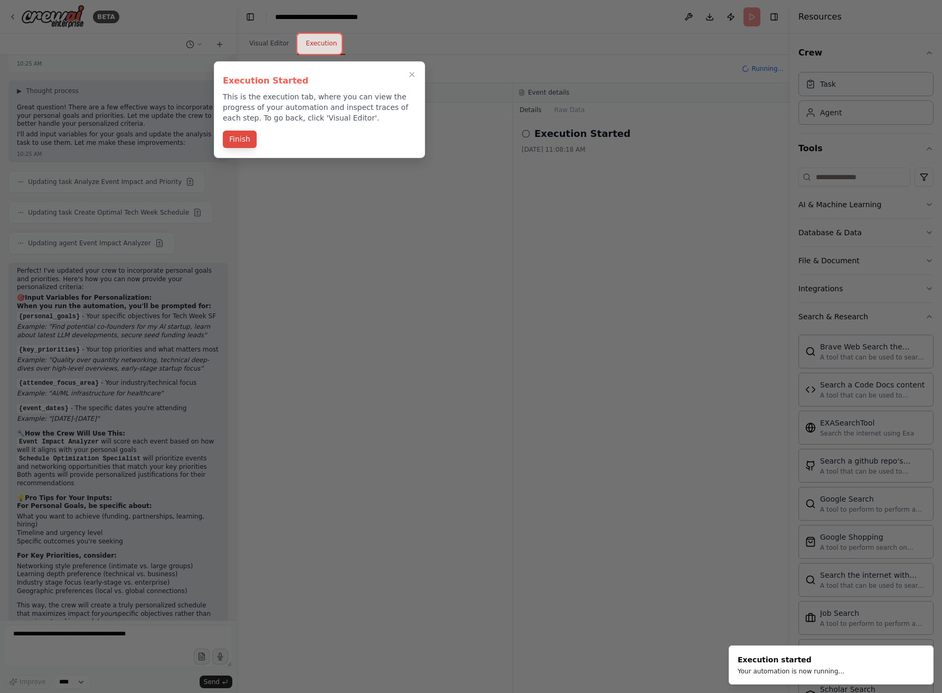
click at [239, 140] on button "Finish" at bounding box center [240, 138] width 34 height 17
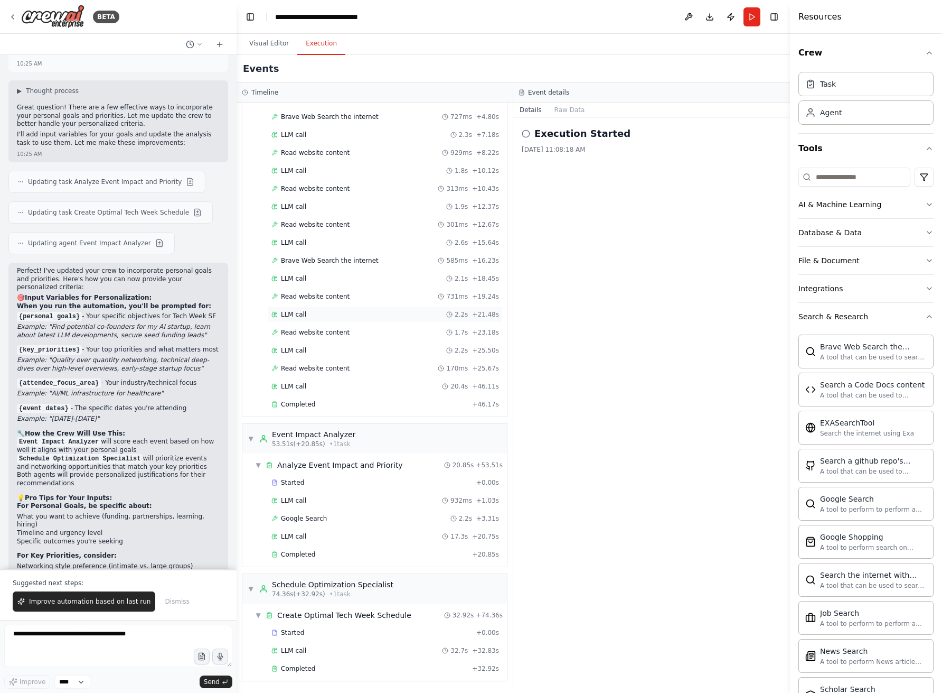
scroll to position [0, 0]
click at [576, 112] on button "Raw Data" at bounding box center [569, 109] width 43 height 15
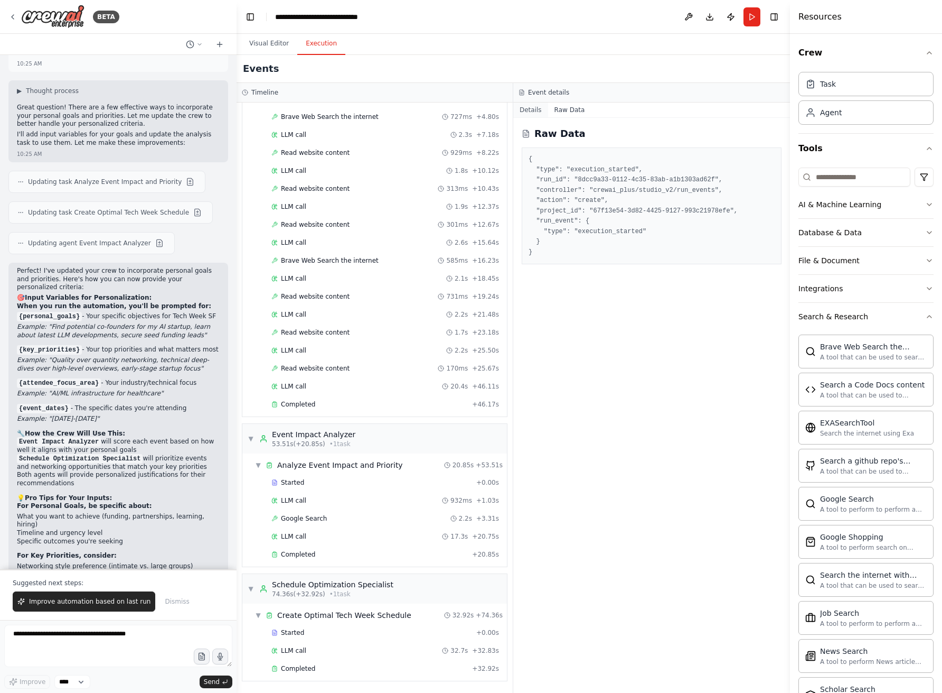
click at [529, 109] on button "Details" at bounding box center [531, 109] width 35 height 15
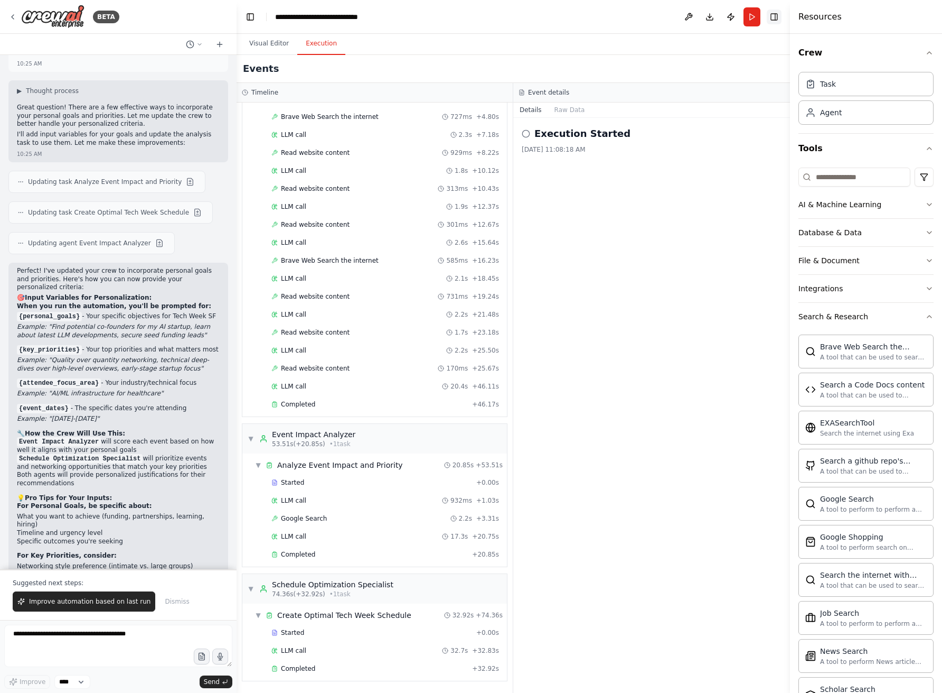
click at [772, 18] on button "Toggle Right Sidebar" at bounding box center [774, 17] width 15 height 15
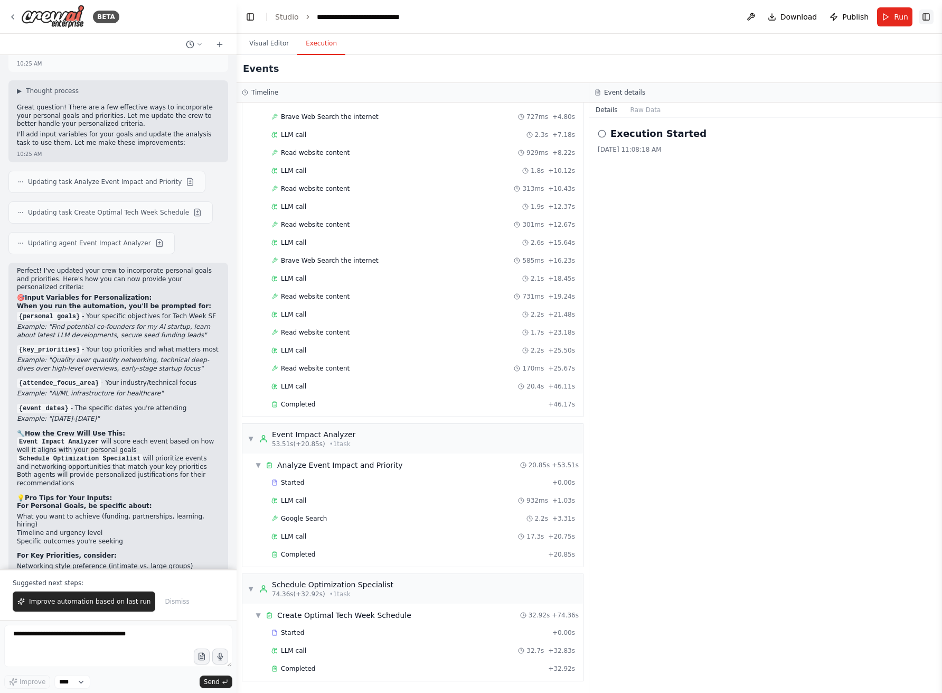
click at [925, 20] on button "Toggle Right Sidebar" at bounding box center [926, 17] width 15 height 15
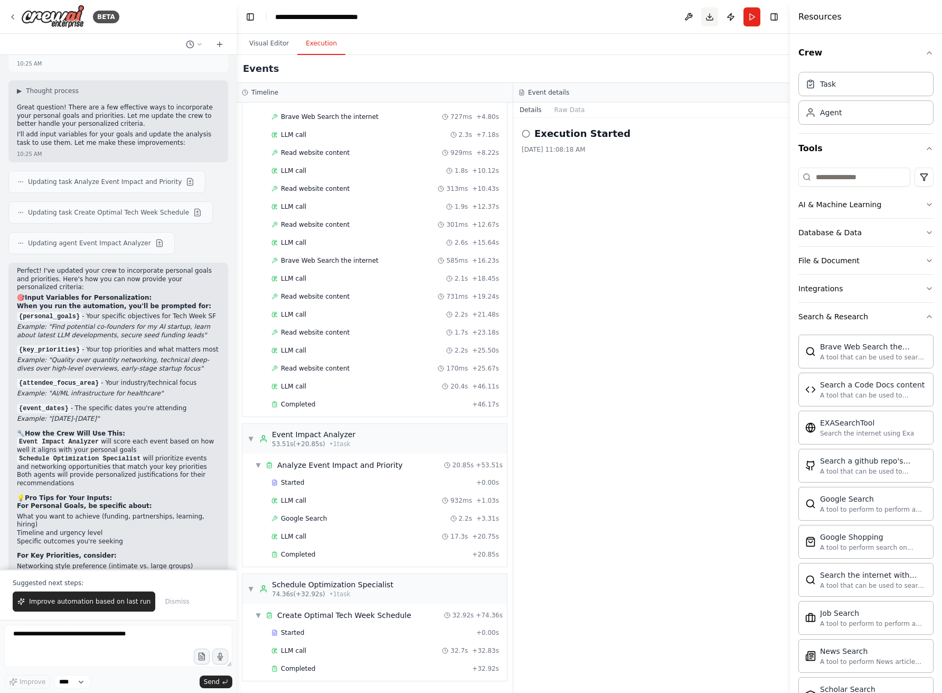
click at [710, 17] on button "Download" at bounding box center [710, 16] width 17 height 19
click at [115, 607] on button "Improve automation based on last run" at bounding box center [84, 601] width 143 height 20
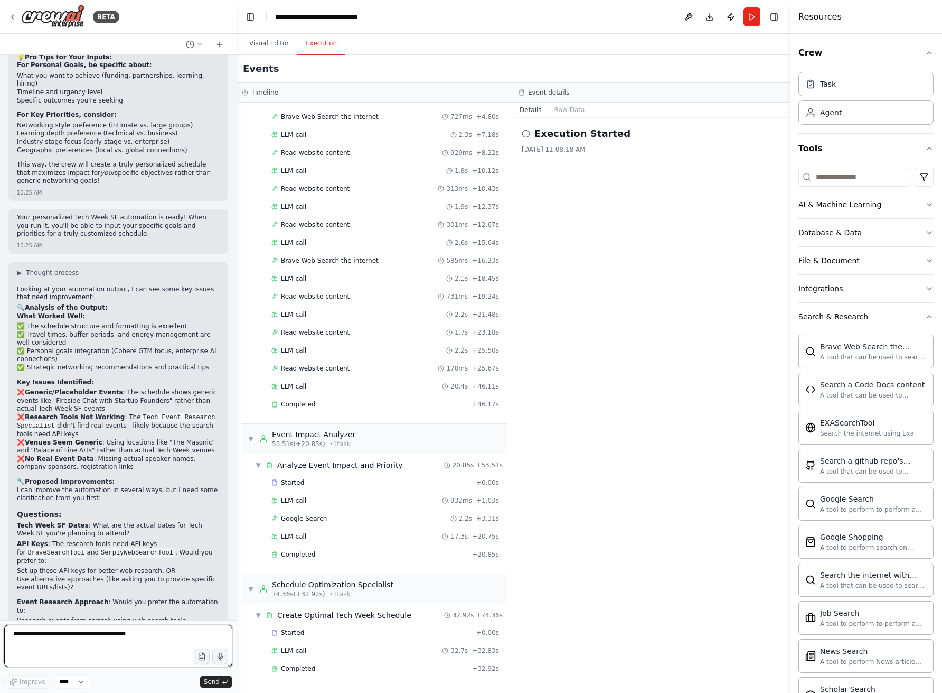
click at [110, 636] on textarea at bounding box center [118, 645] width 228 height 42
click at [189, 675] on p "Once I have these details, I can significantly improve the crew to deliver a sc…" at bounding box center [118, 691] width 203 height 33
click at [109, 649] on textarea "**********" at bounding box center [118, 645] width 228 height 42
paste textarea "**********"
type textarea "**********"
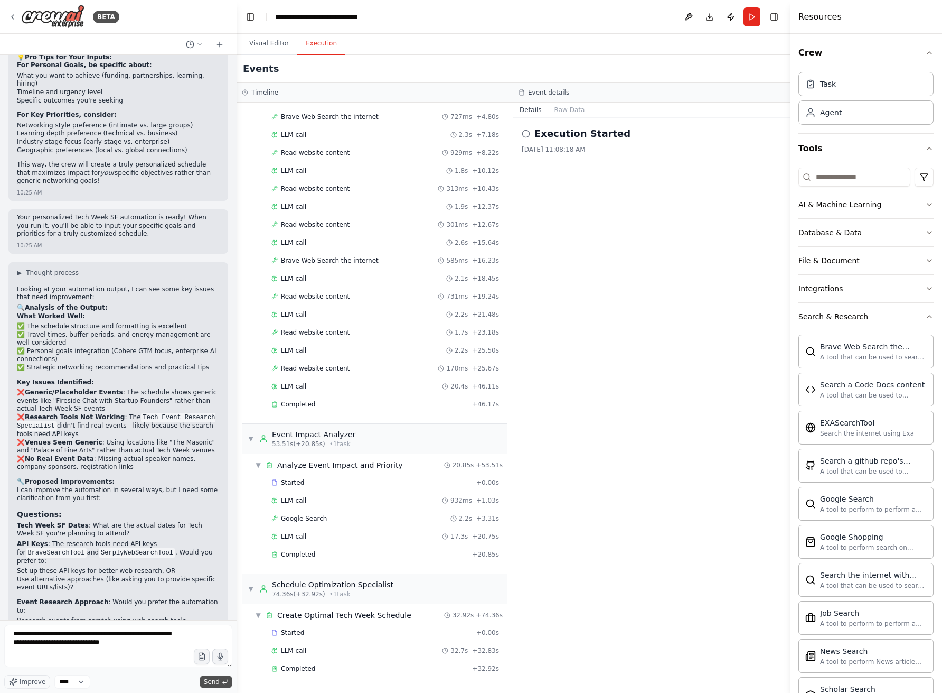
click at [213, 680] on span "Send" at bounding box center [212, 681] width 16 height 8
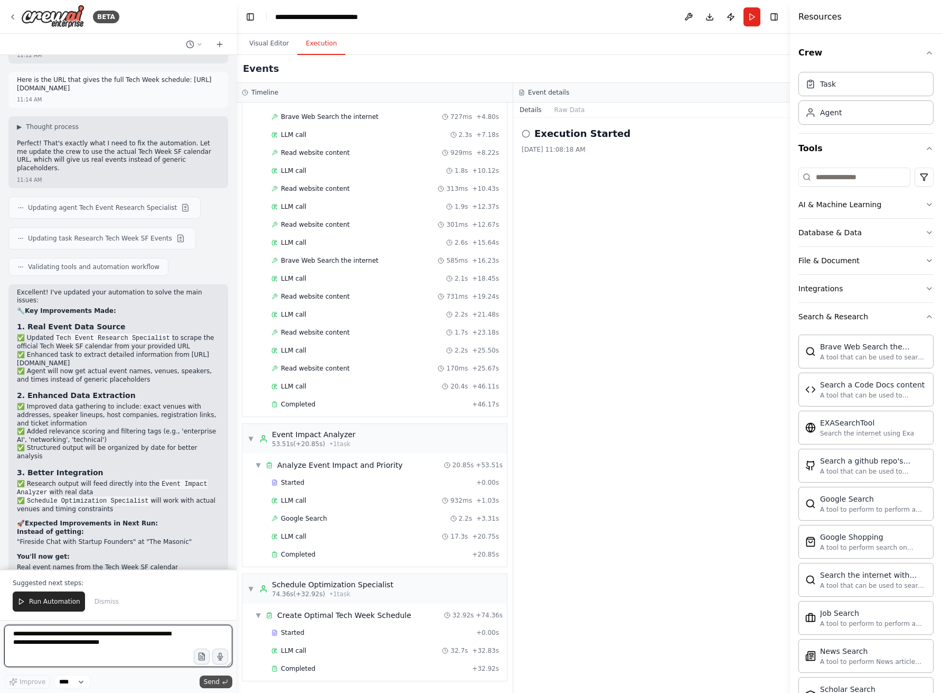
scroll to position [3150, 0]
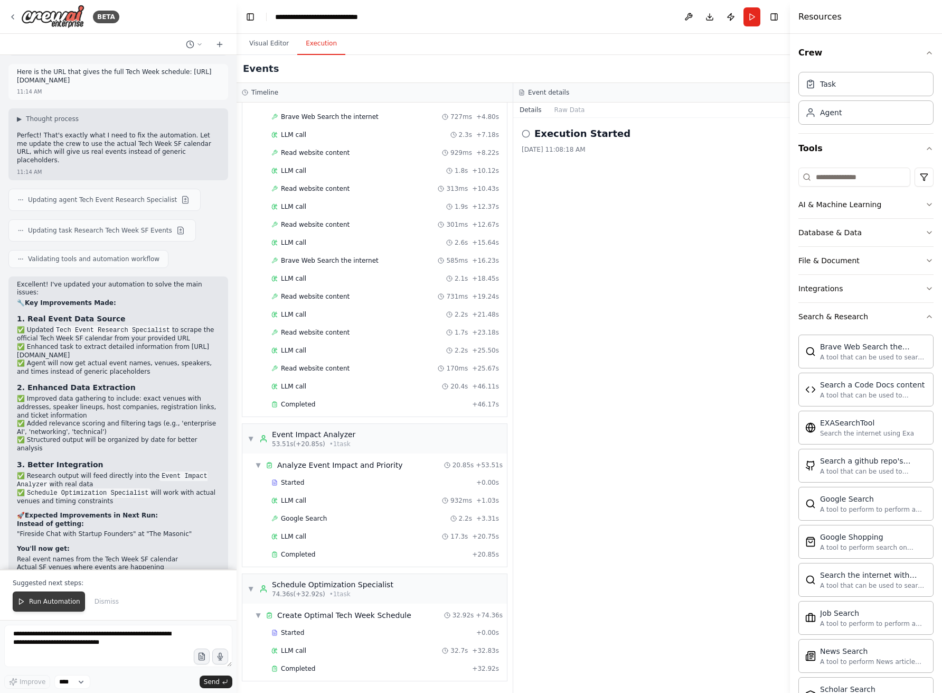
click at [59, 602] on span "Run Automation" at bounding box center [54, 601] width 51 height 8
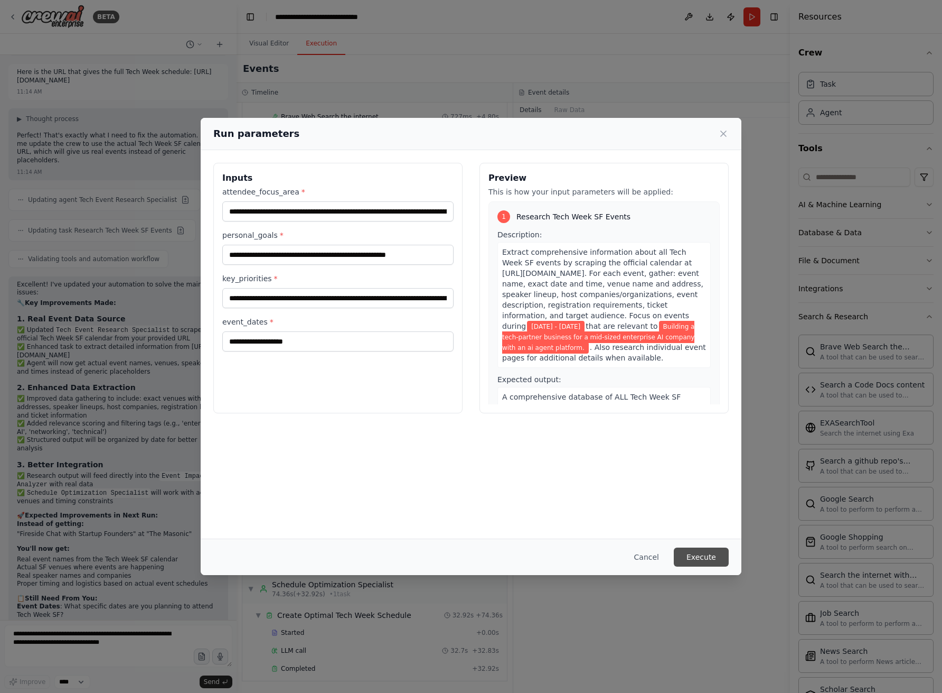
click at [708, 558] on button "Execute" at bounding box center [701, 556] width 55 height 19
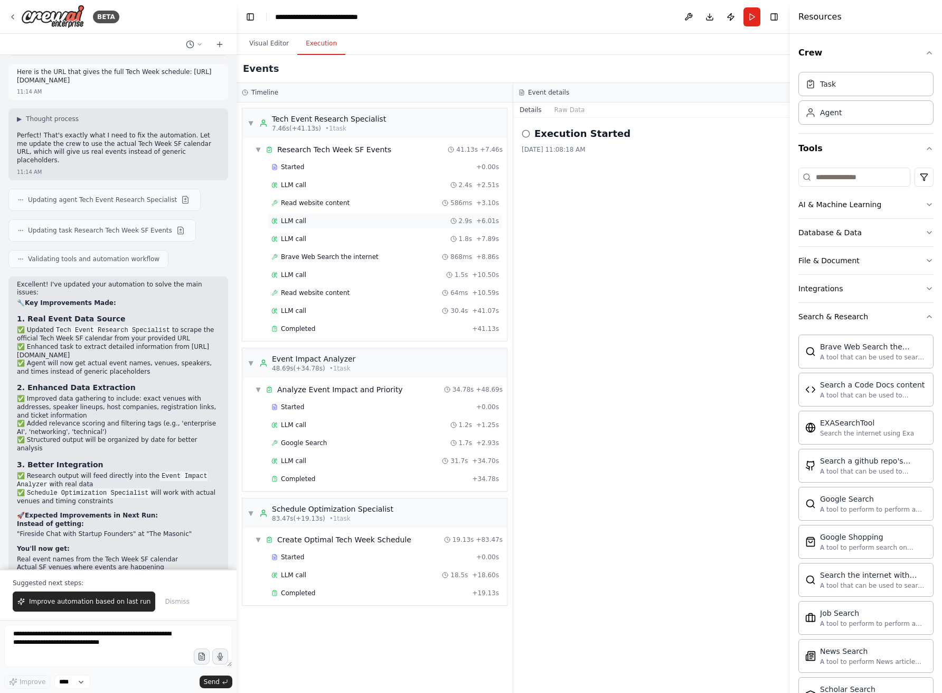
scroll to position [0, 0]
click at [107, 602] on span "Improve automation based on last run" at bounding box center [90, 601] width 122 height 8
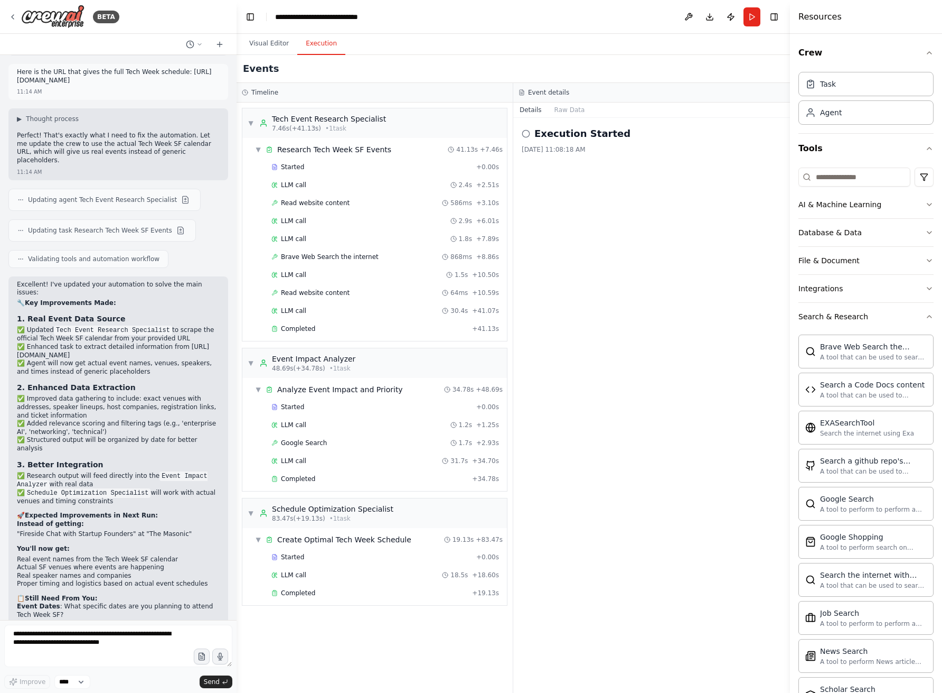
scroll to position [3127, 0]
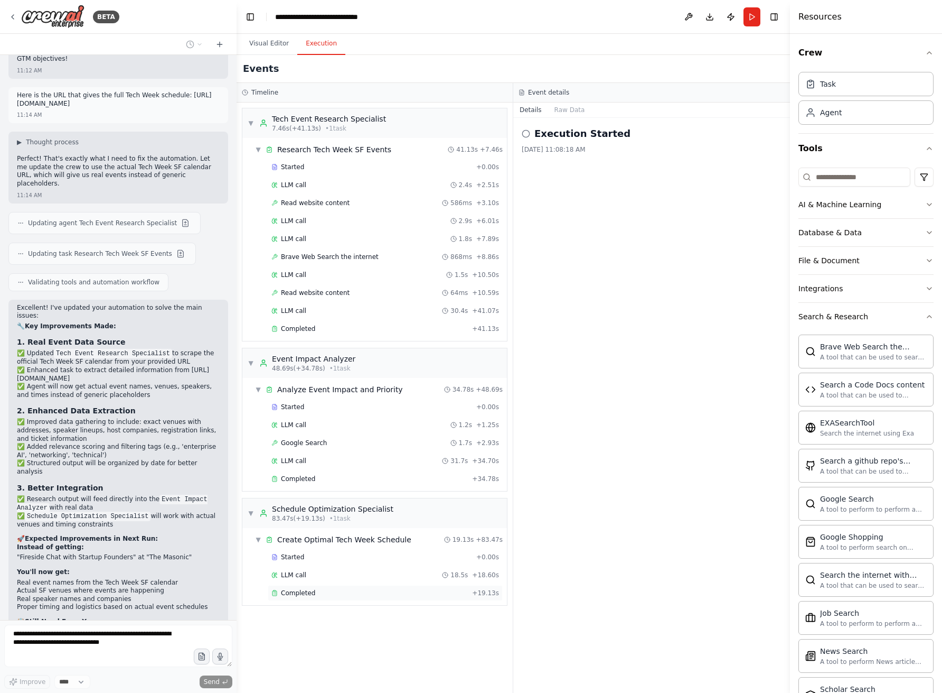
click at [317, 595] on div "Completed" at bounding box center [370, 593] width 197 height 8
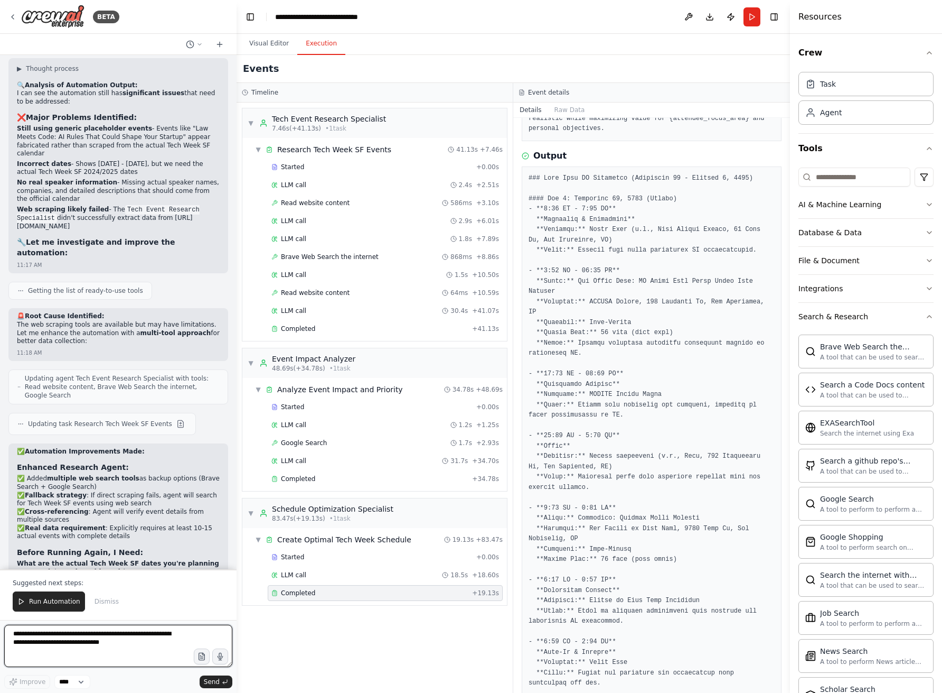
scroll to position [0, 0]
click at [120, 638] on textarea "**********" at bounding box center [118, 645] width 228 height 42
type textarea "**********"
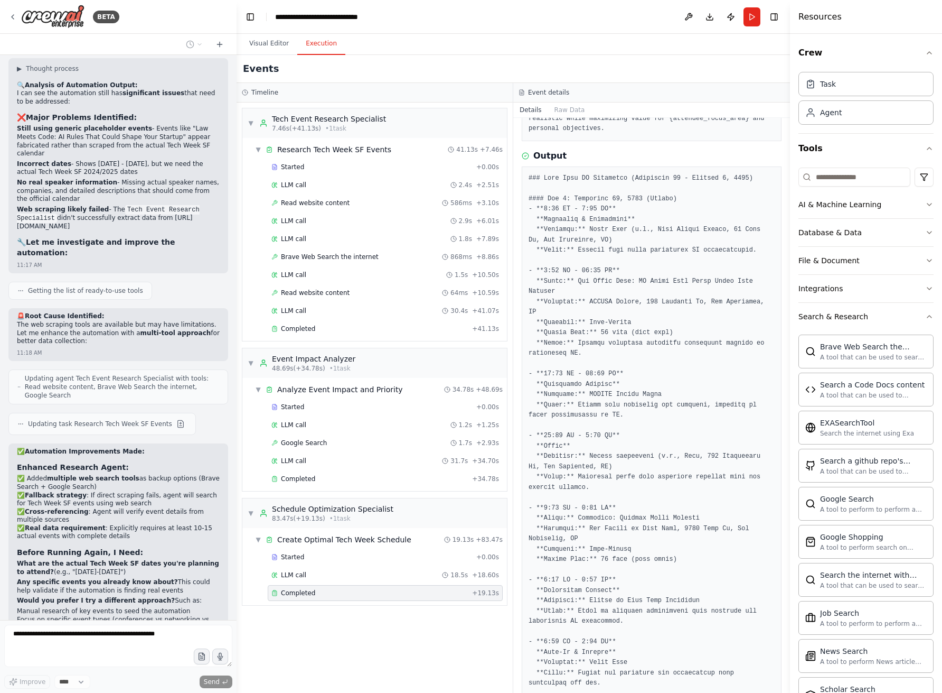
scroll to position [3821, 0]
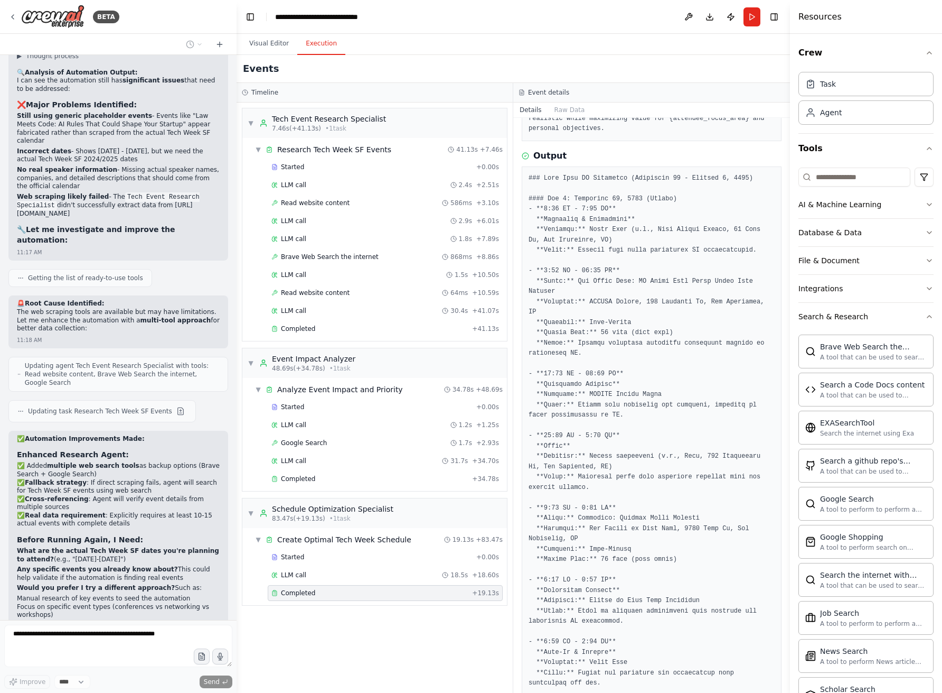
click at [586, 72] on div "Events" at bounding box center [514, 69] width 554 height 28
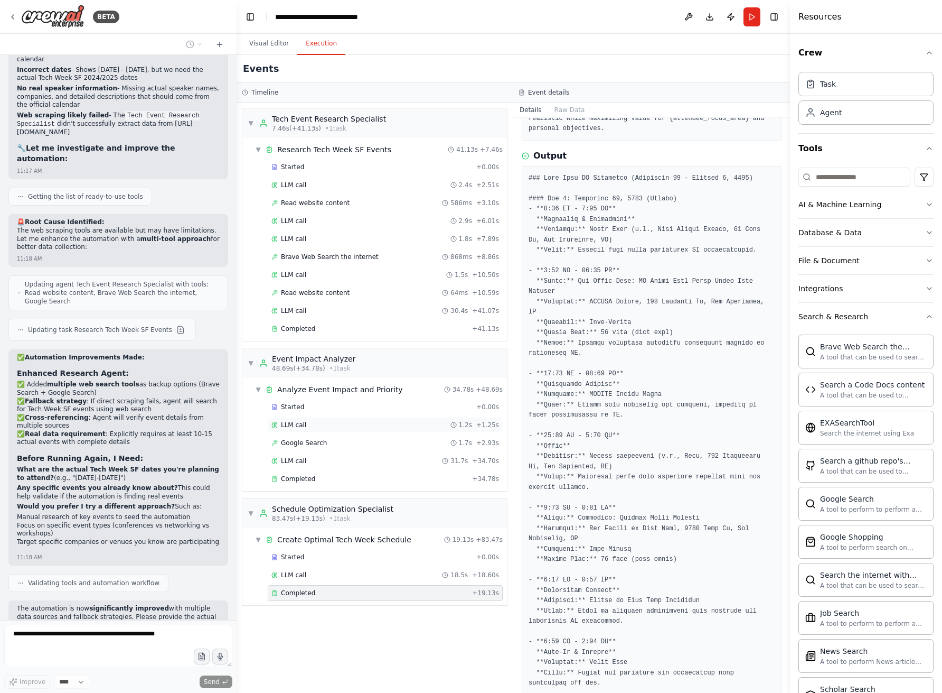
scroll to position [3910, 0]
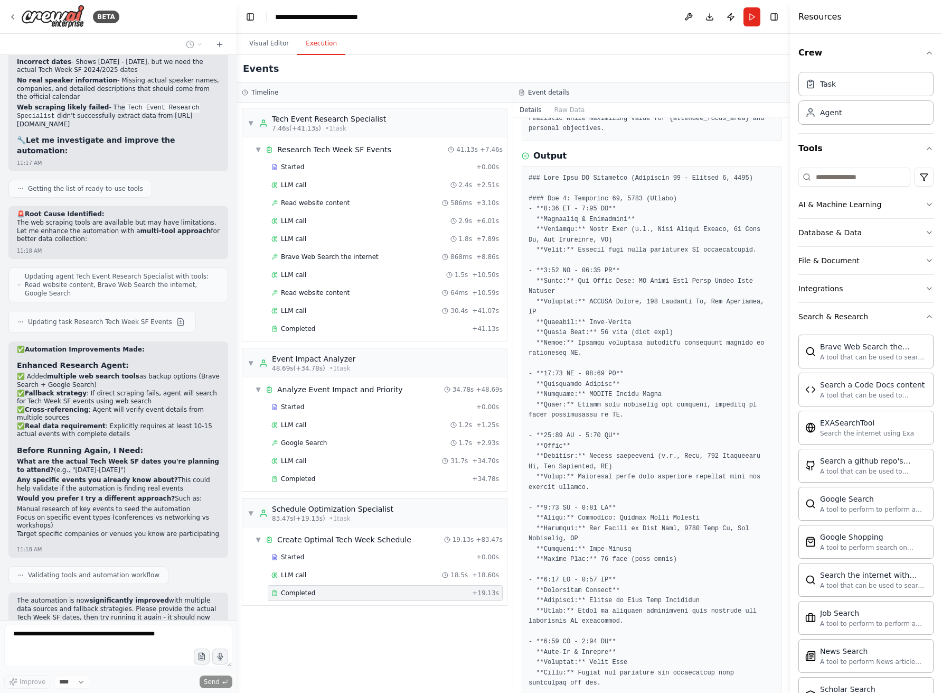
click at [326, 671] on div "▼ Tech Event Research Specialist 7.46s (+41.13s) • 1 task ▼ Research Tech Week …" at bounding box center [375, 397] width 276 height 590
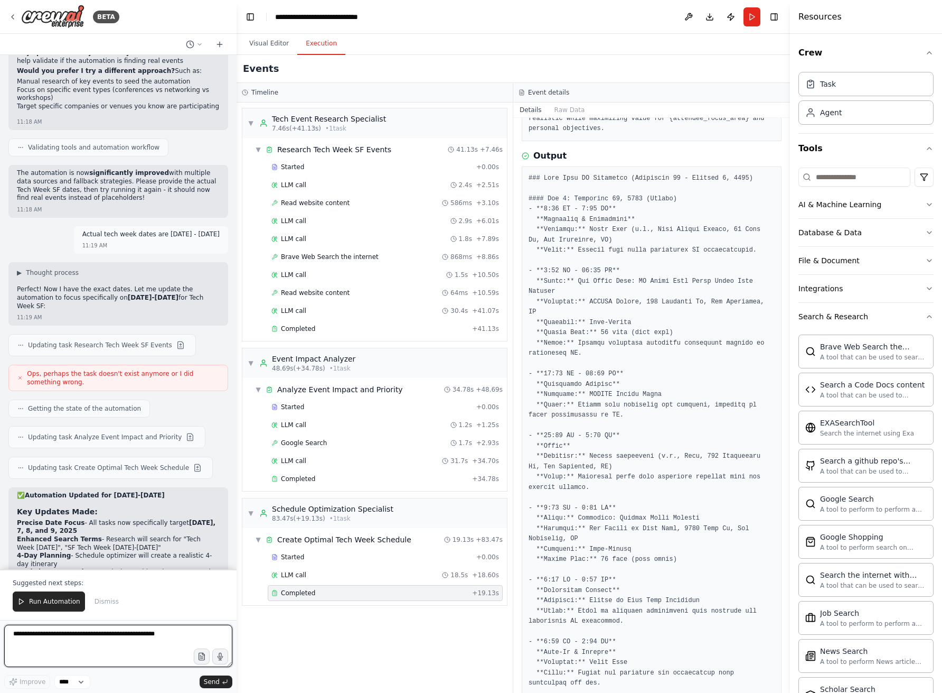
scroll to position [4346, 0]
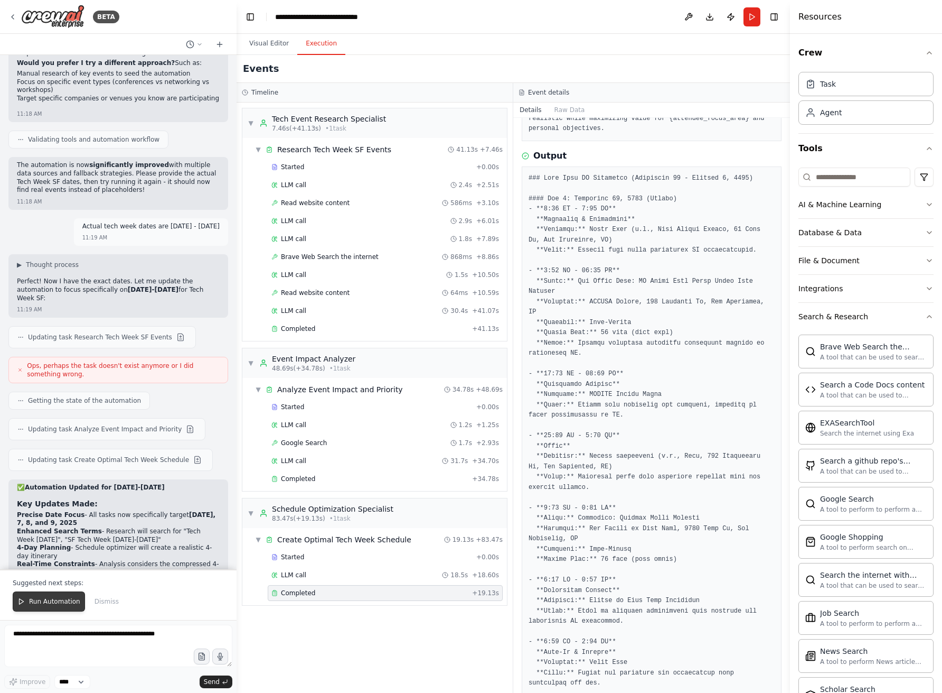
click at [66, 605] on span "Run Automation" at bounding box center [54, 601] width 51 height 8
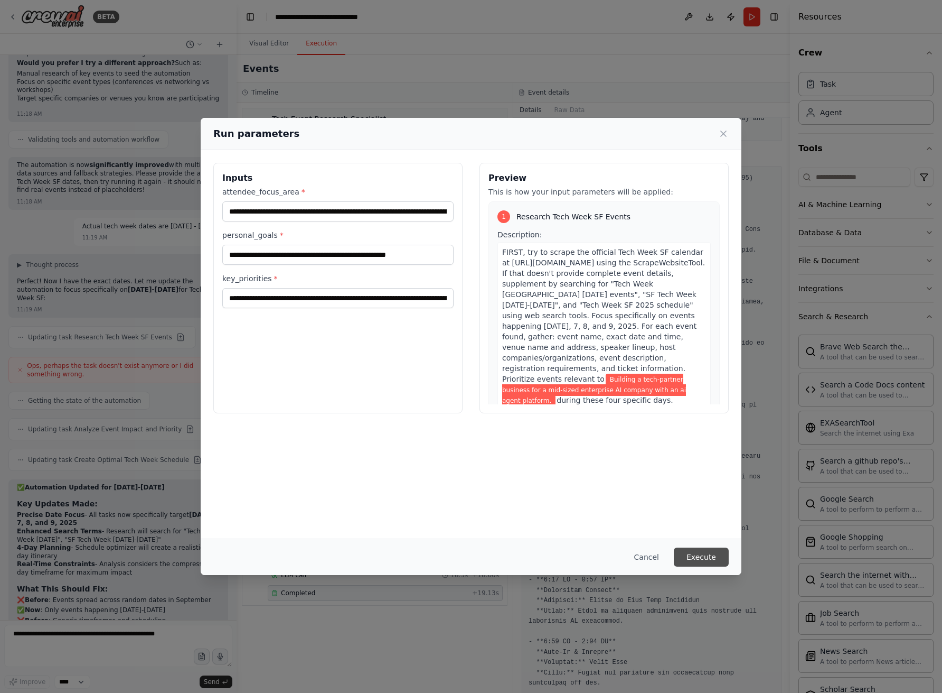
click at [708, 552] on button "Execute" at bounding box center [701, 556] width 55 height 19
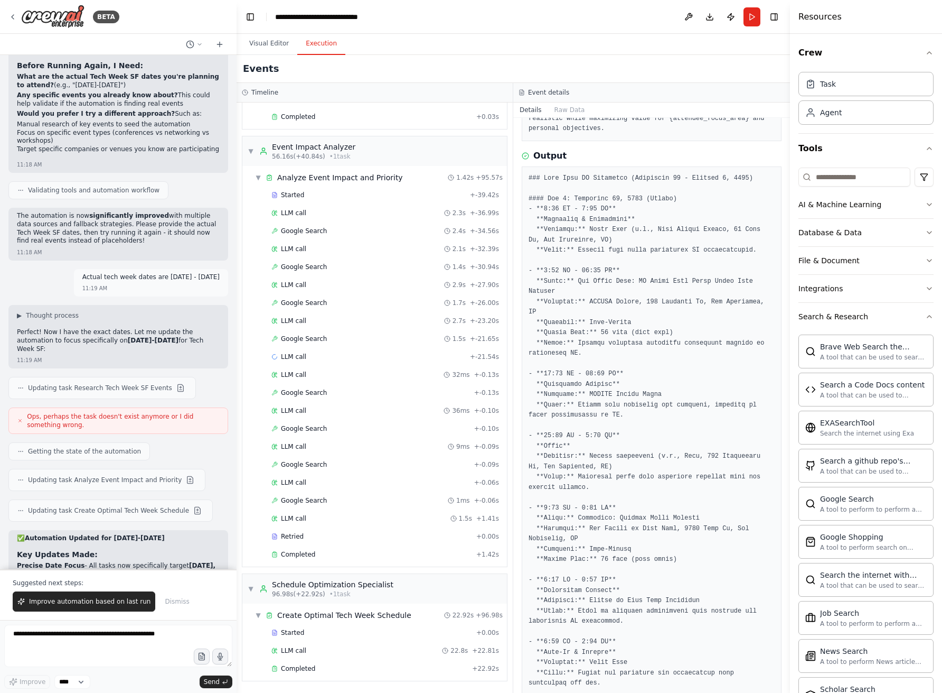
scroll to position [212, 0]
click at [302, 669] on span "Completed" at bounding box center [298, 668] width 34 height 8
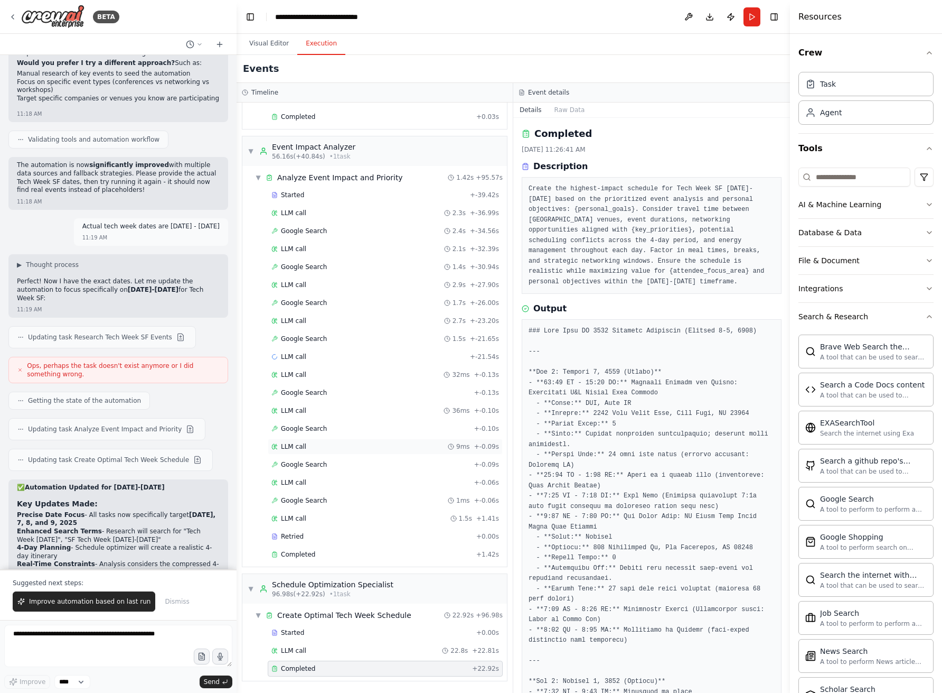
scroll to position [0, 0]
click at [304, 264] on span "Google Search" at bounding box center [304, 267] width 46 height 8
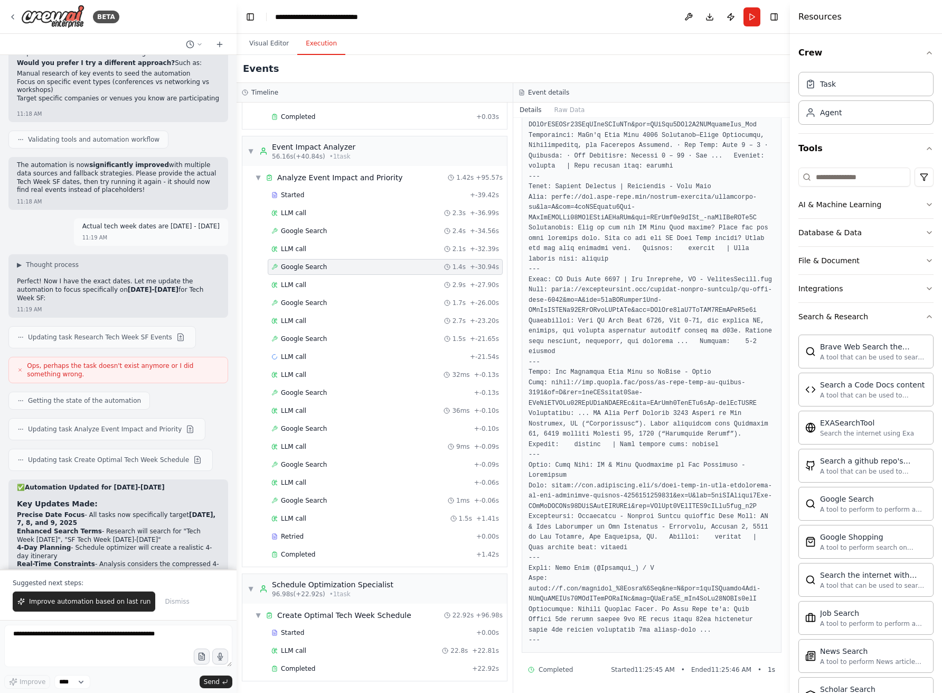
scroll to position [503, 0]
click at [320, 301] on span "Google Search" at bounding box center [304, 302] width 46 height 8
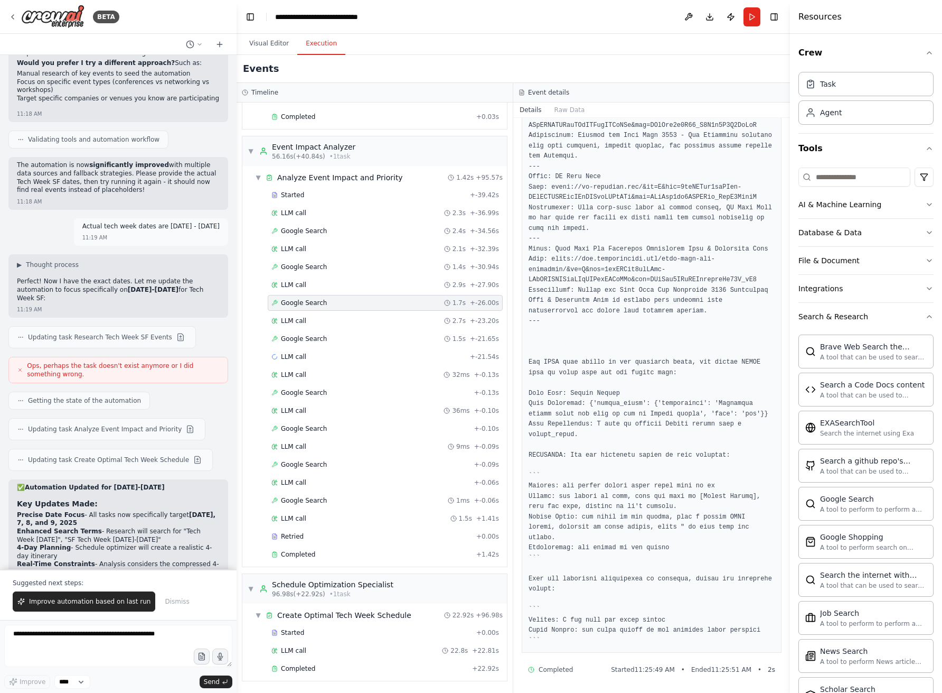
scroll to position [684, 0]
click at [305, 335] on span "Google Search" at bounding box center [304, 338] width 46 height 8
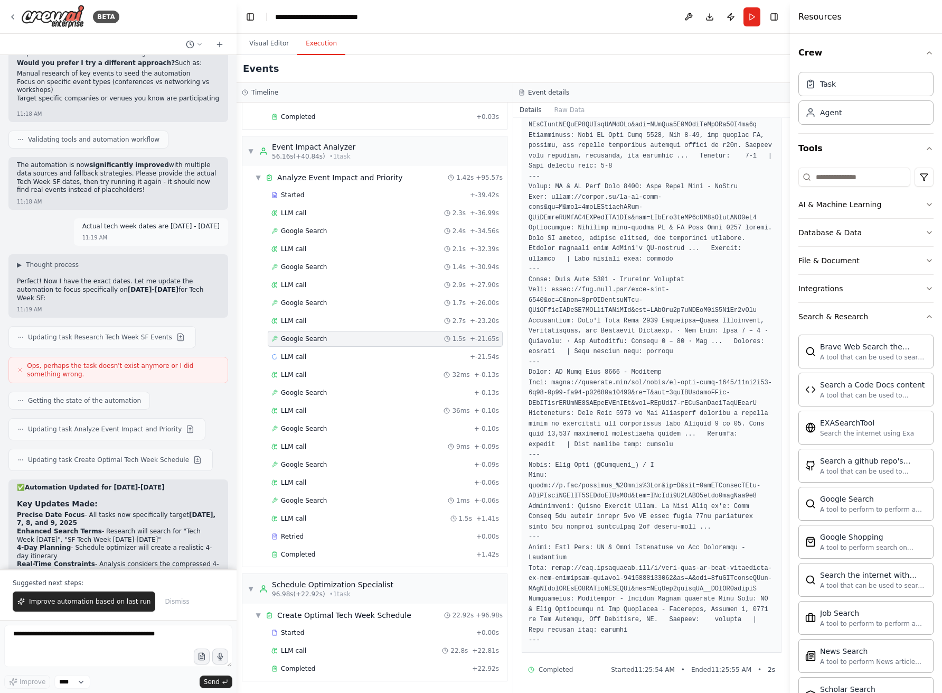
scroll to position [513, 0]
click at [299, 376] on span "LLM call" at bounding box center [293, 374] width 25 height 8
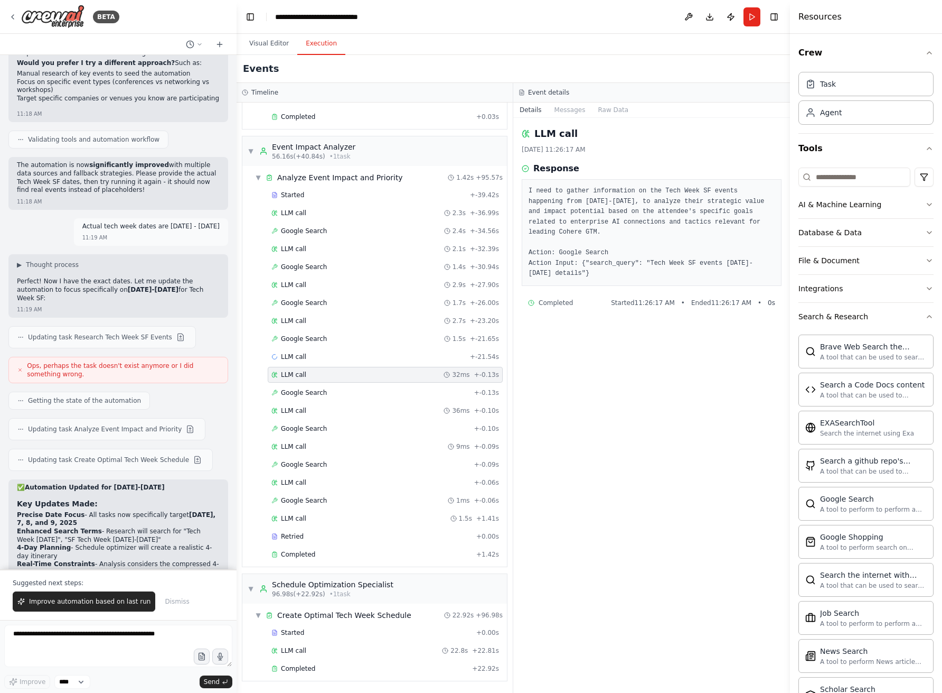
scroll to position [0, 0]
click at [338, 391] on div "Google Search + -0.13s" at bounding box center [386, 392] width 228 height 8
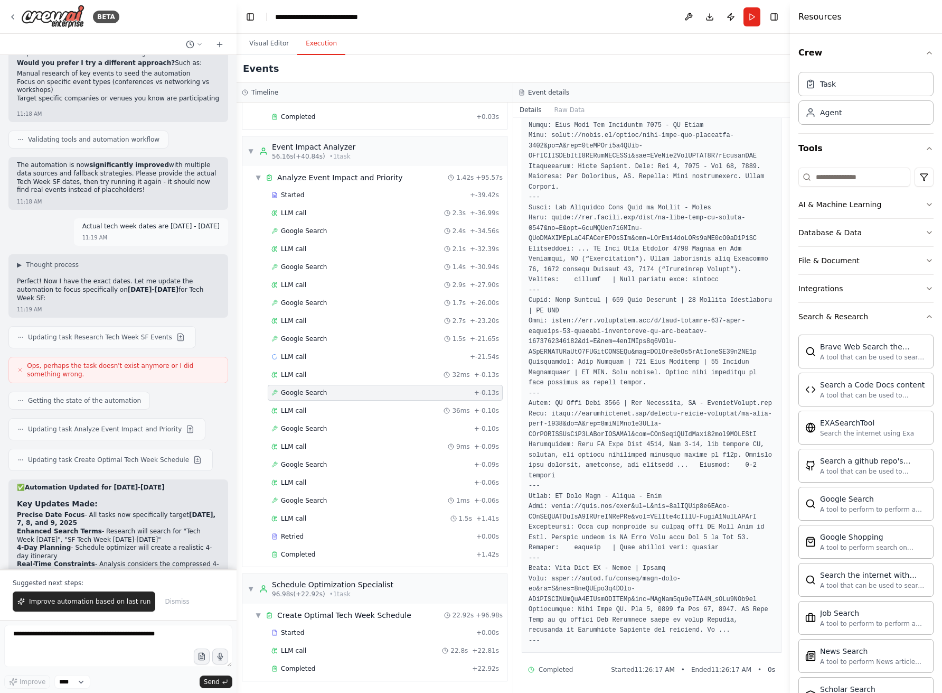
scroll to position [503, 0]
click at [316, 463] on span "Google Search" at bounding box center [304, 464] width 46 height 8
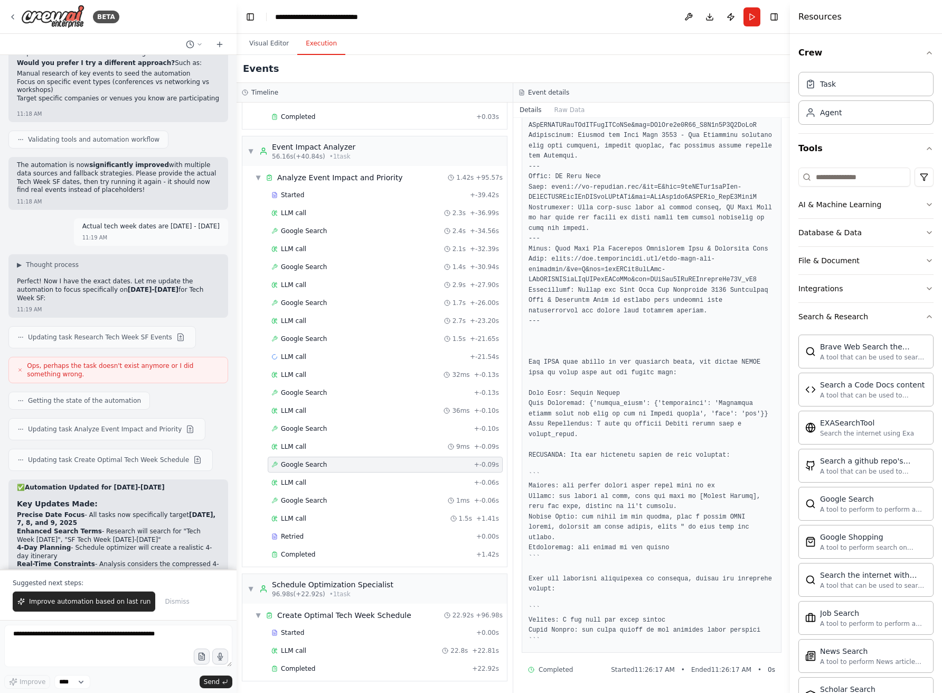
scroll to position [684, 0]
click at [306, 499] on span "Google Search" at bounding box center [304, 500] width 46 height 8
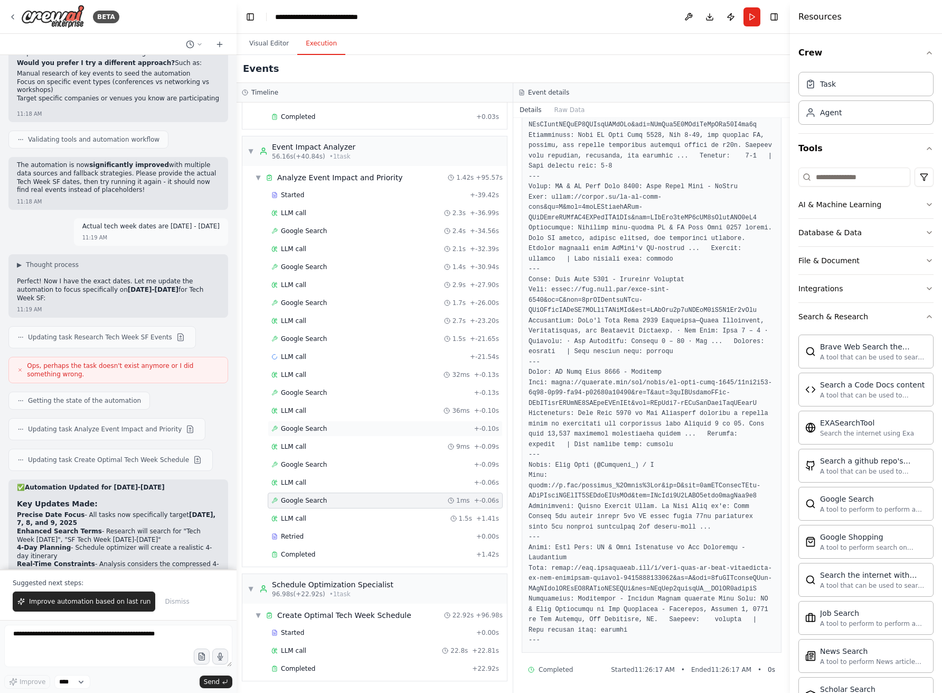
scroll to position [0, 0]
click at [300, 650] on span "LLM call" at bounding box center [293, 650] width 25 height 8
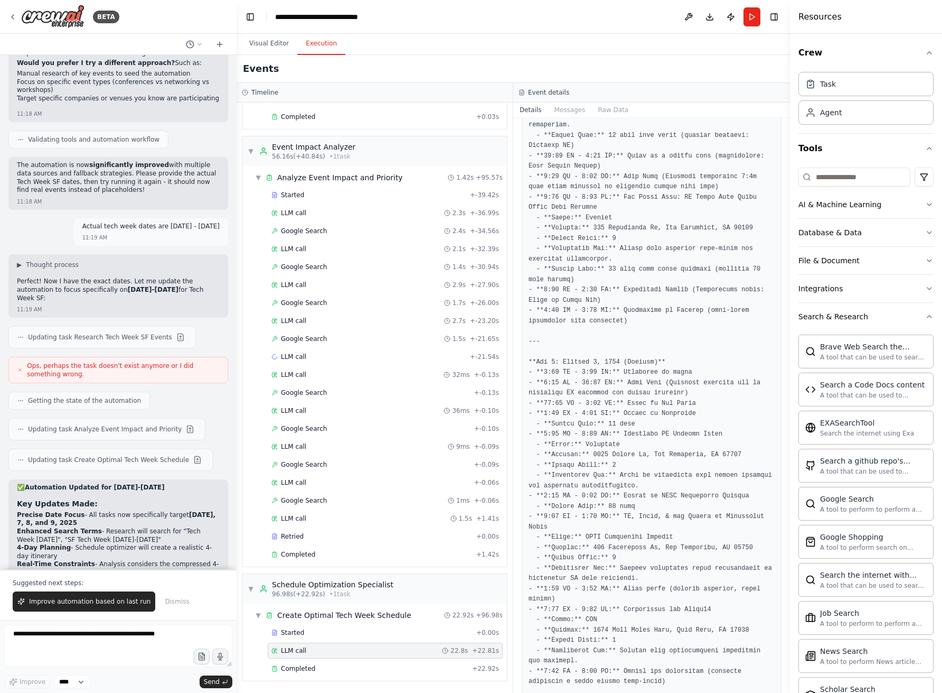
scroll to position [102, 0]
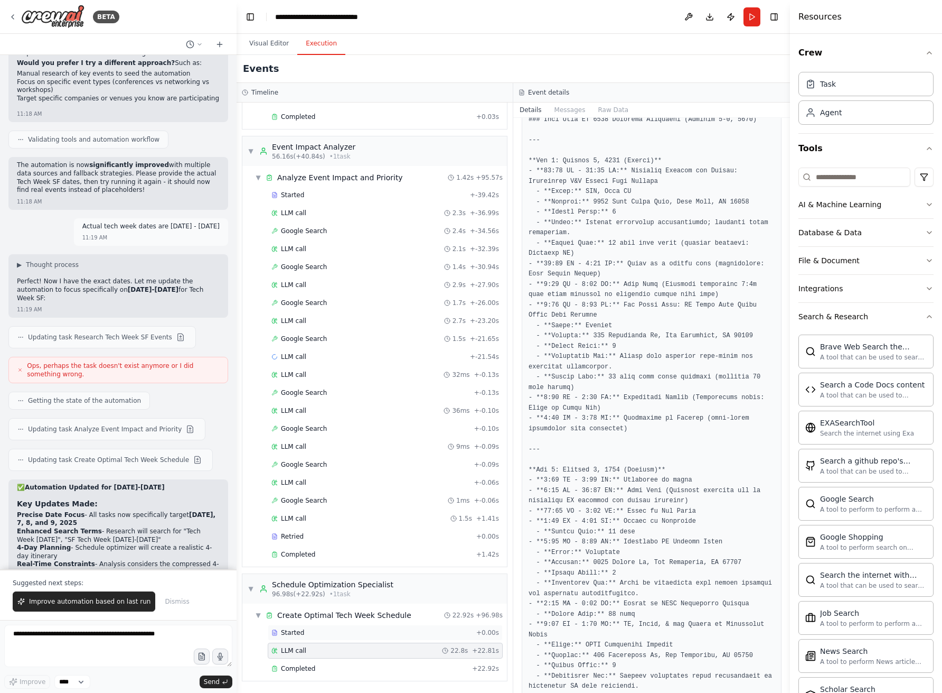
click at [304, 628] on div "Started" at bounding box center [372, 632] width 201 height 8
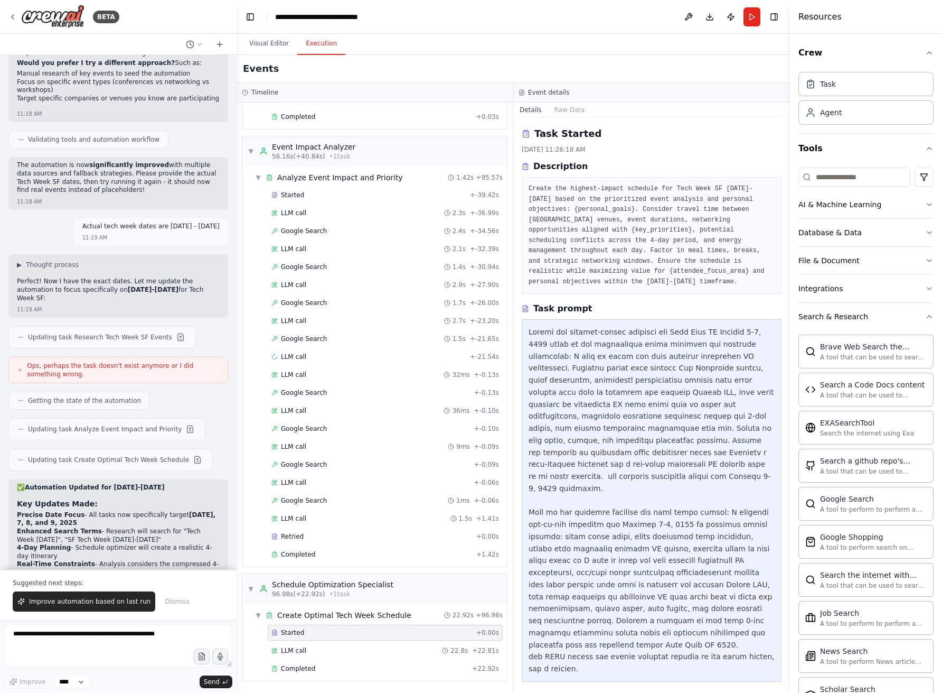
scroll to position [0, 0]
click at [315, 666] on div "Completed" at bounding box center [370, 668] width 197 height 8
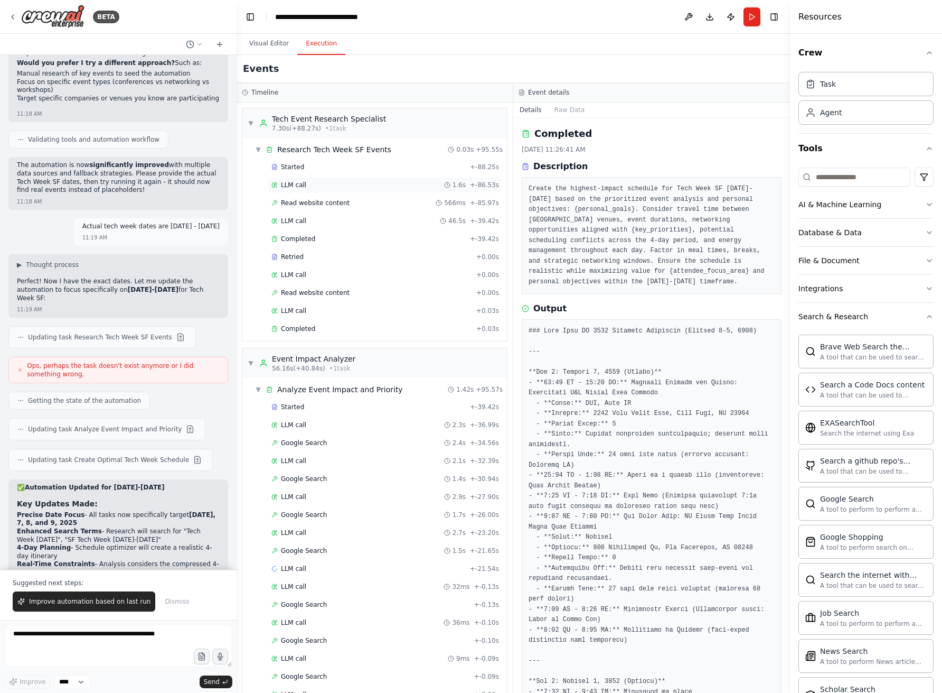
click at [306, 188] on div "LLM call 1.6s + -86.53s" at bounding box center [386, 185] width 228 height 8
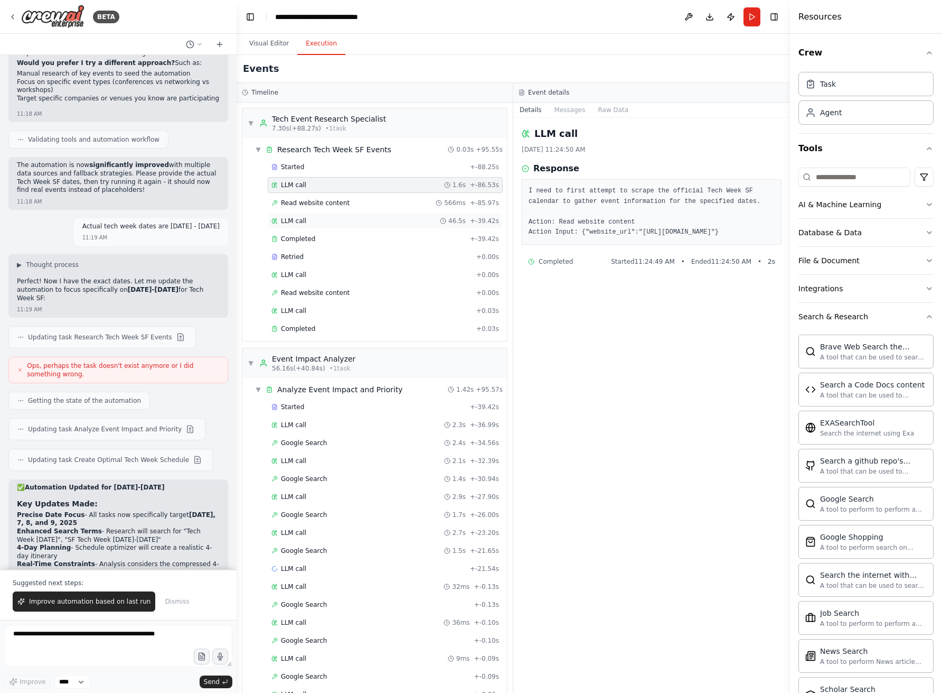
click at [307, 221] on div "LLM call 46.5s + -39.42s" at bounding box center [386, 221] width 228 height 8
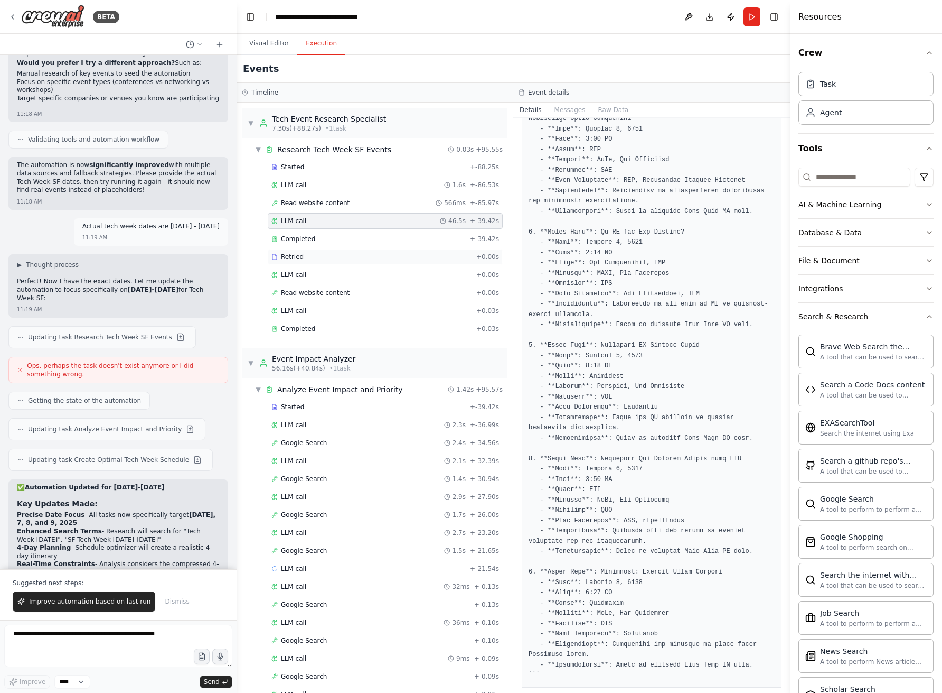
click at [320, 258] on div "Retried" at bounding box center [372, 257] width 201 height 8
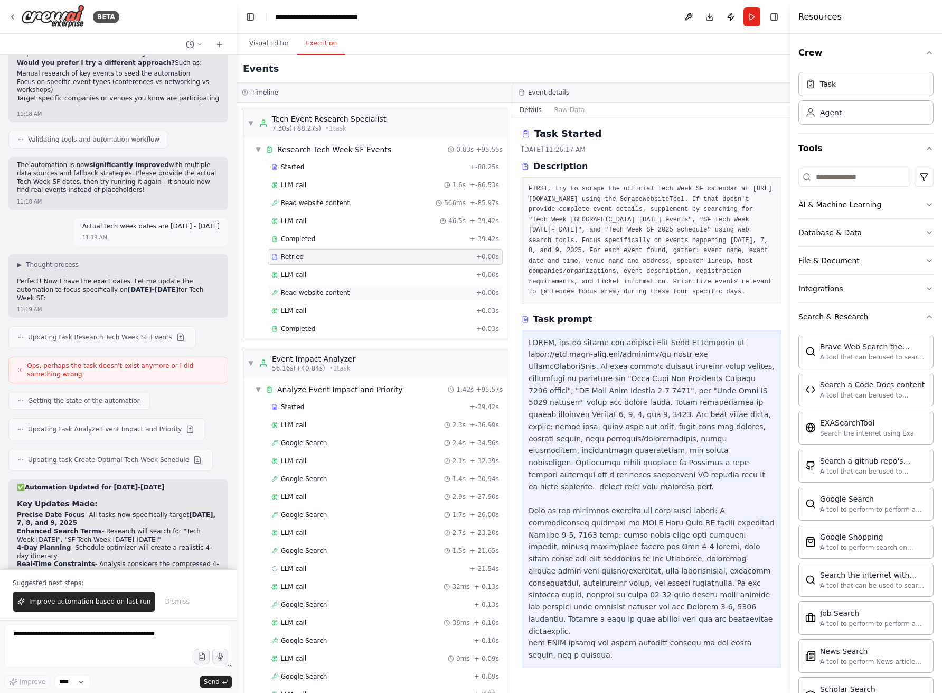
click at [387, 293] on div "Read website content + 0.00s" at bounding box center [386, 292] width 228 height 8
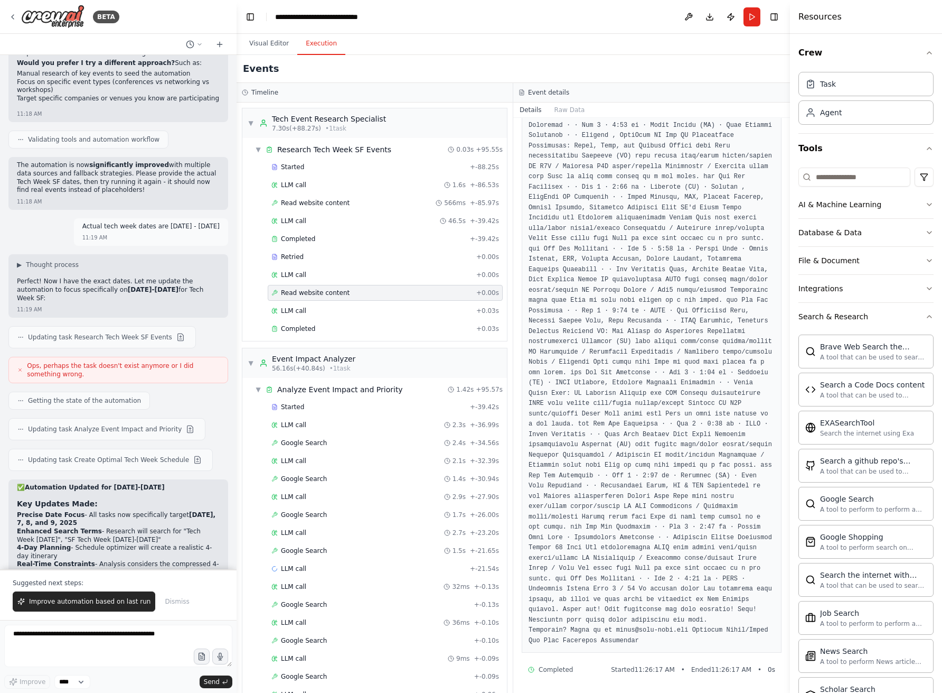
scroll to position [4795, 0]
click at [324, 313] on div "LLM call + 0.03s" at bounding box center [386, 310] width 228 height 8
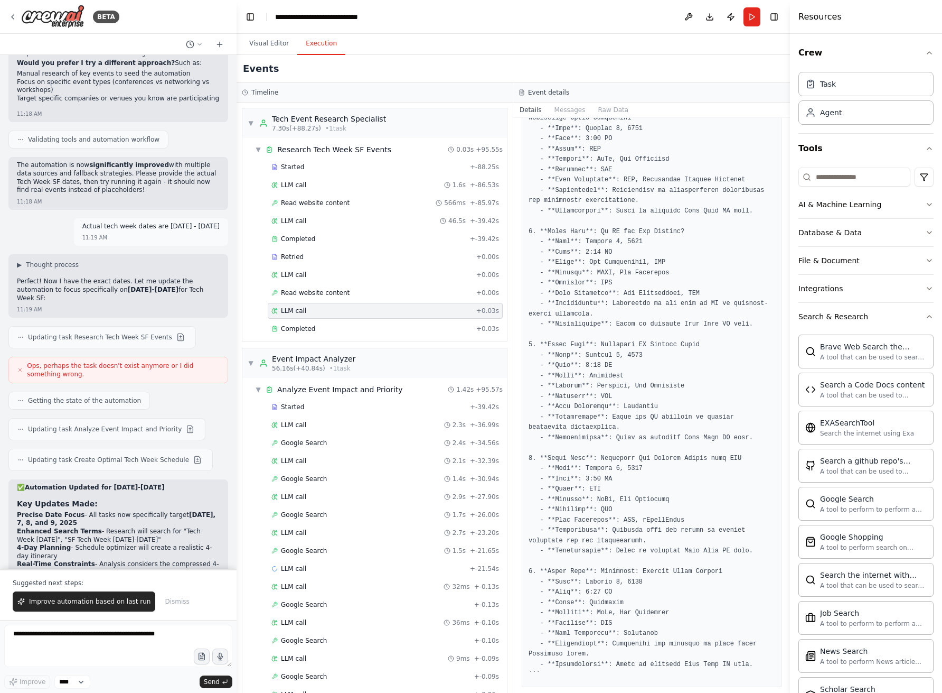
scroll to position [1638, 0]
click at [300, 328] on span "Completed" at bounding box center [298, 328] width 34 height 8
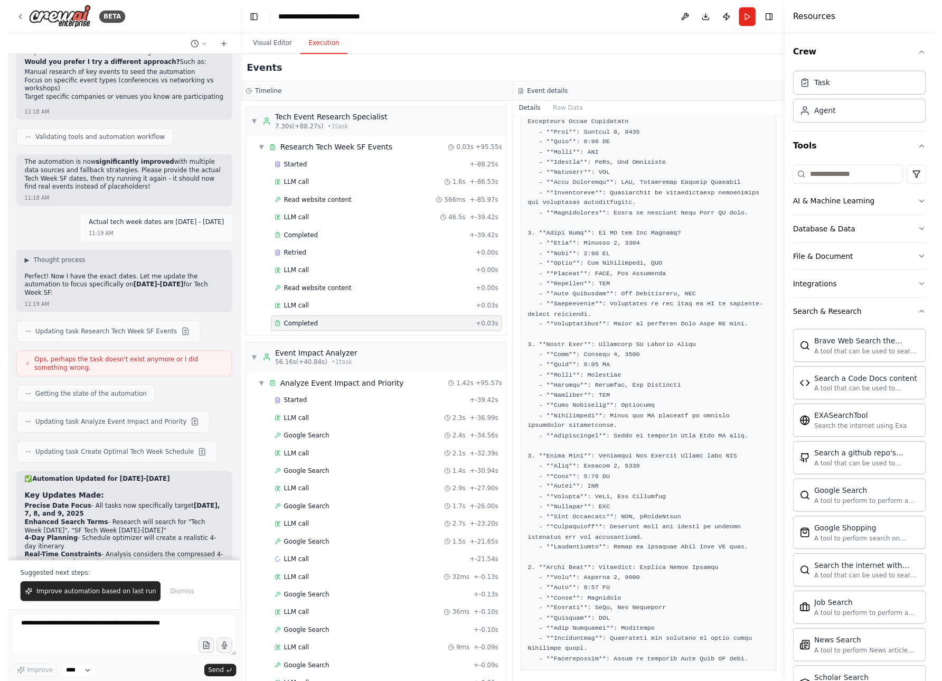
scroll to position [638, 0]
